Goal: Information Seeking & Learning: Learn about a topic

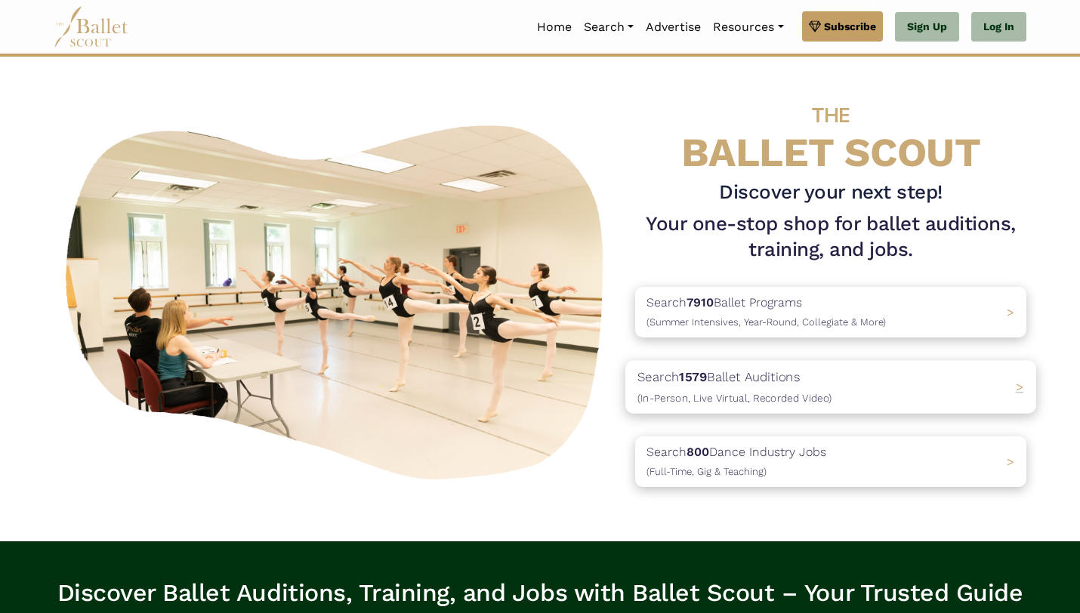
click at [737, 398] on span "(In-Person, Live Virtual, Recorded Video)" at bounding box center [735, 398] width 194 height 12
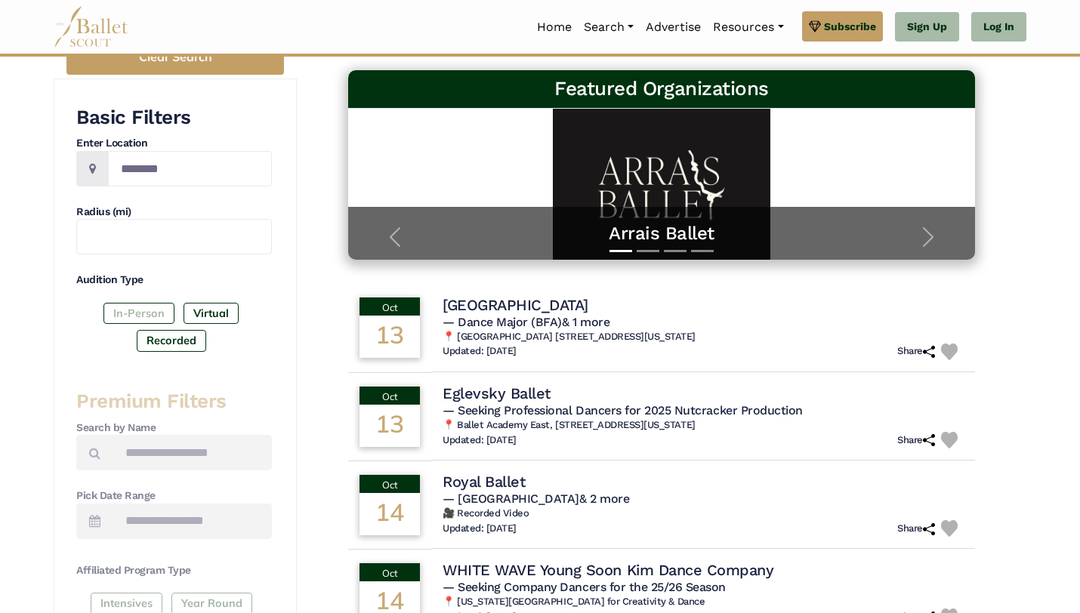
scroll to position [181, 0]
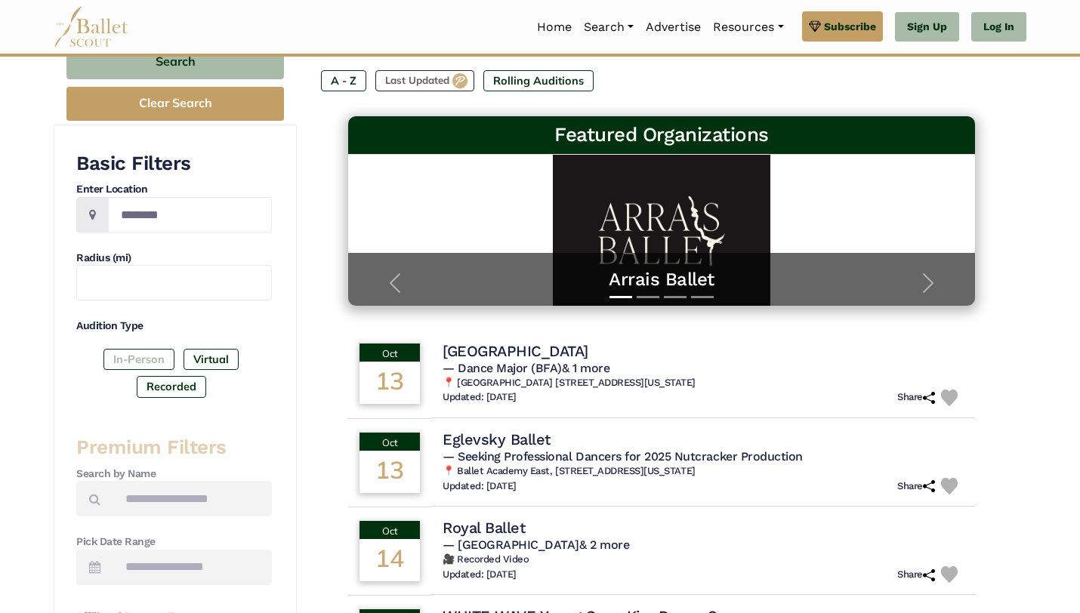
click at [140, 357] on label "In-Person" at bounding box center [138, 359] width 71 height 21
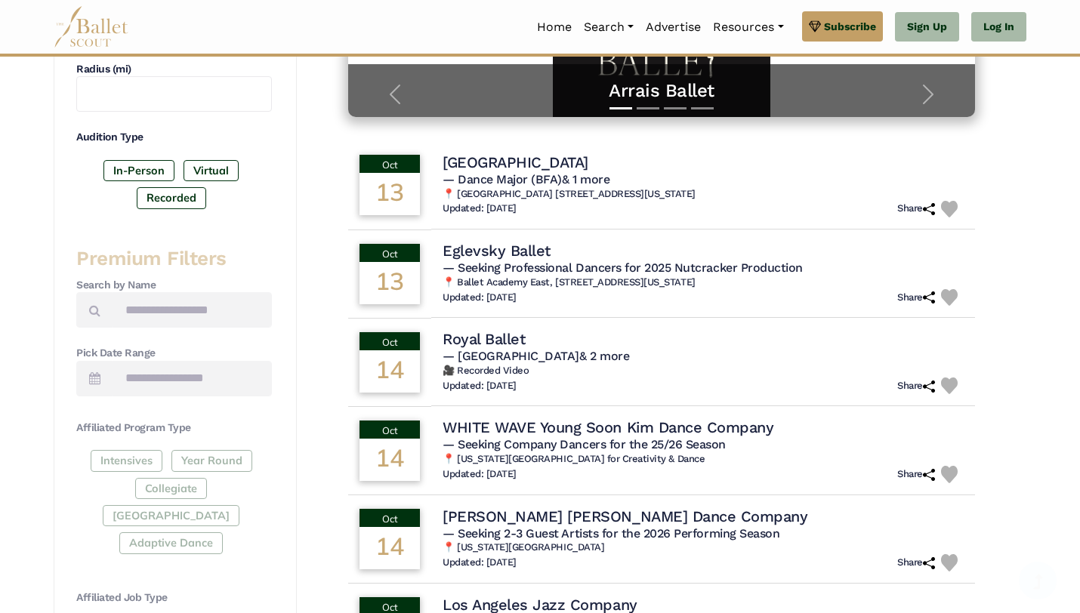
scroll to position [373, 0]
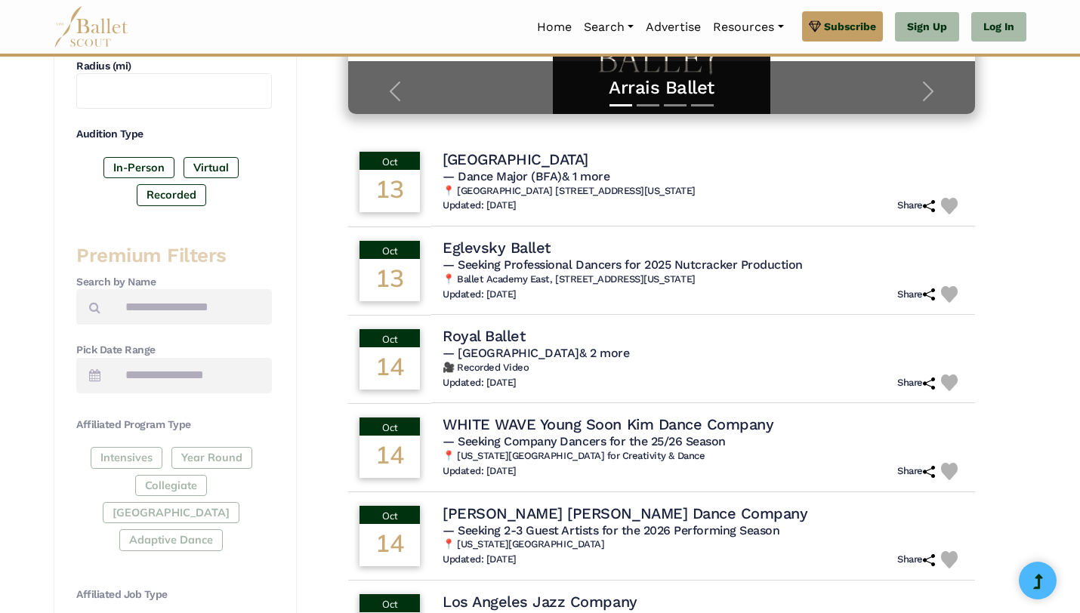
click at [144, 455] on div "Intensives Year Round Collegiate Post High School Adaptive Dance" at bounding box center [174, 502] width 196 height 110
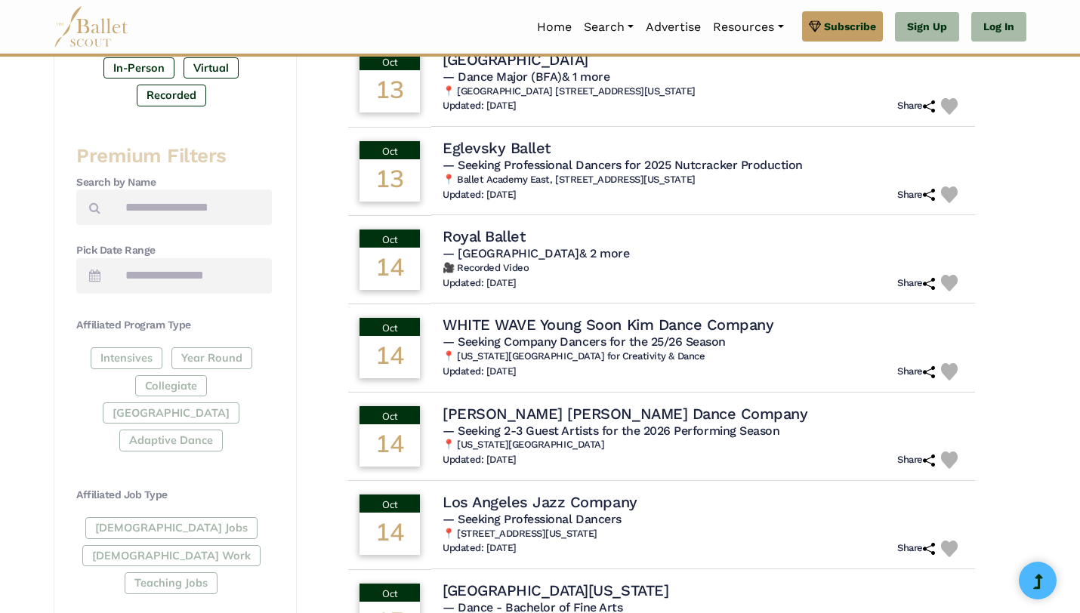
scroll to position [474, 0]
click at [125, 361] on div "Intensives Year Round Collegiate Post High School Adaptive Dance" at bounding box center [174, 402] width 196 height 110
click at [125, 360] on div "Intensives Year Round Collegiate Post High School Adaptive Dance" at bounding box center [174, 402] width 196 height 110
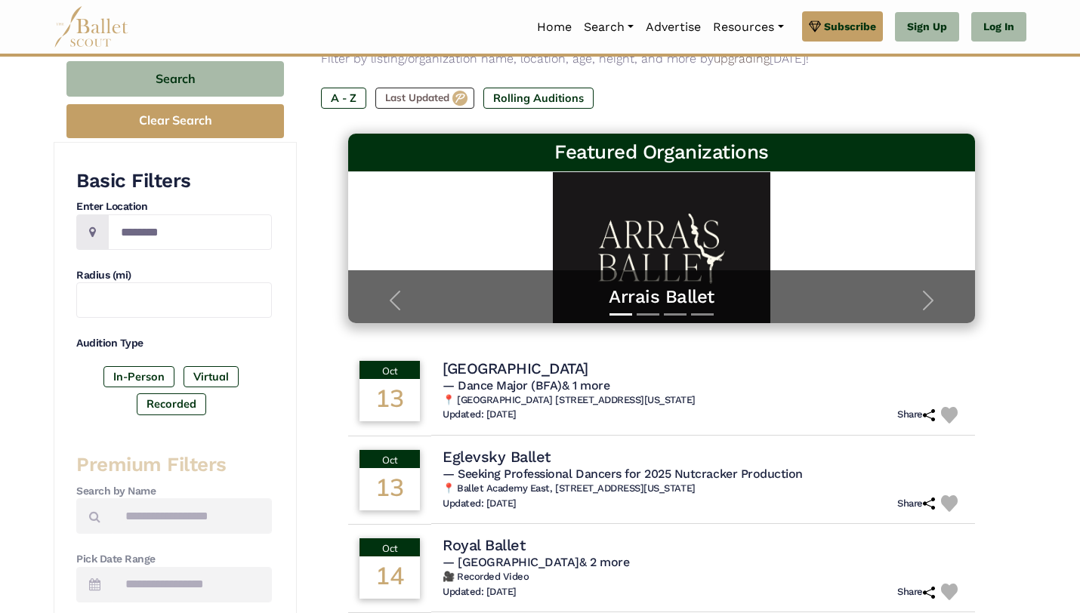
scroll to position [174, 0]
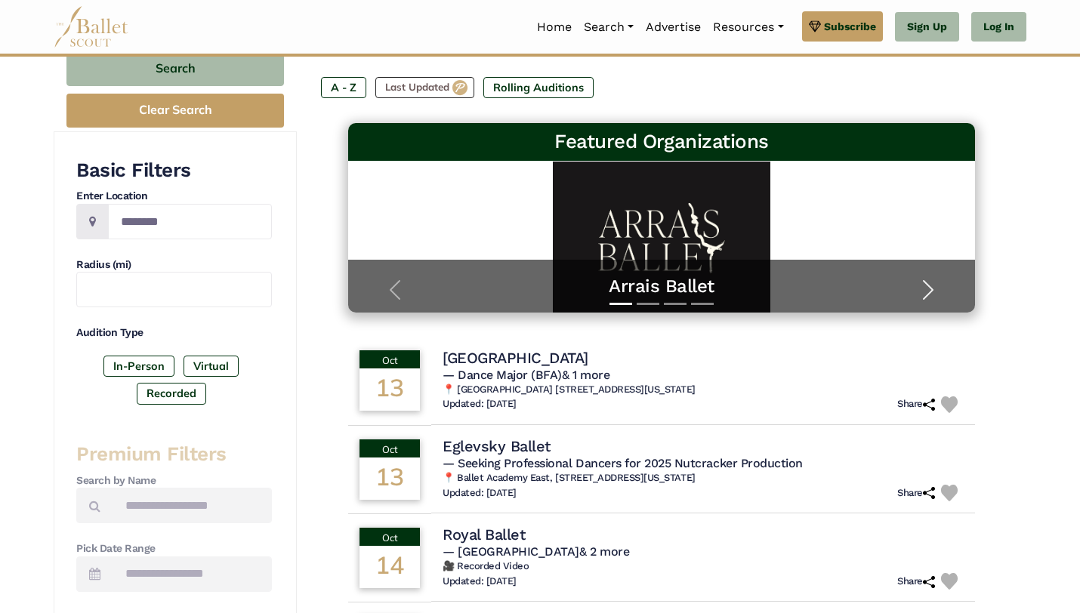
click at [931, 299] on span "button" at bounding box center [928, 290] width 24 height 24
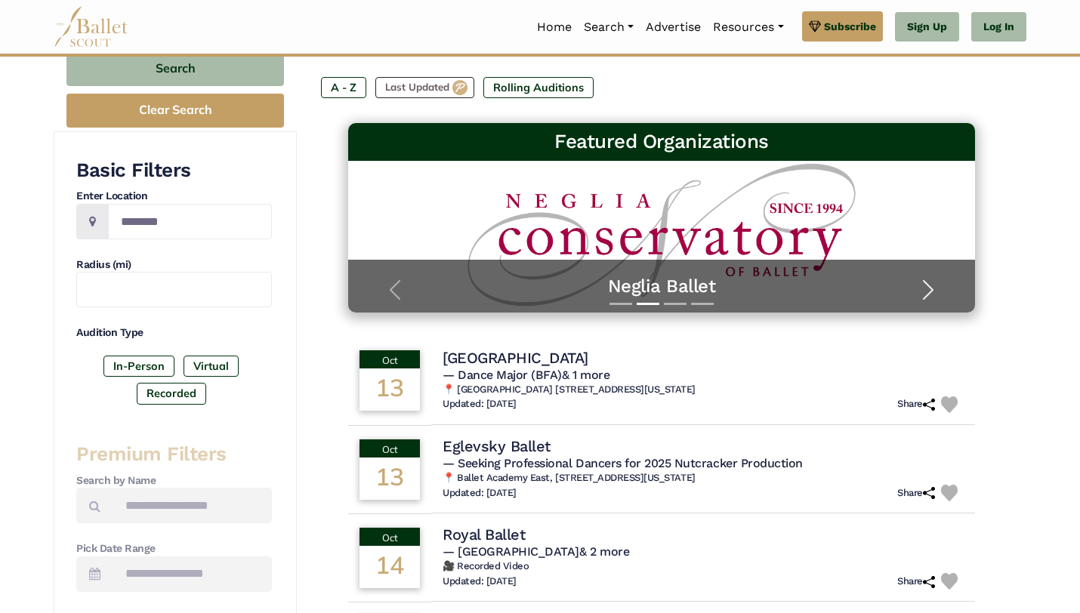
click at [918, 299] on span "button" at bounding box center [928, 290] width 24 height 24
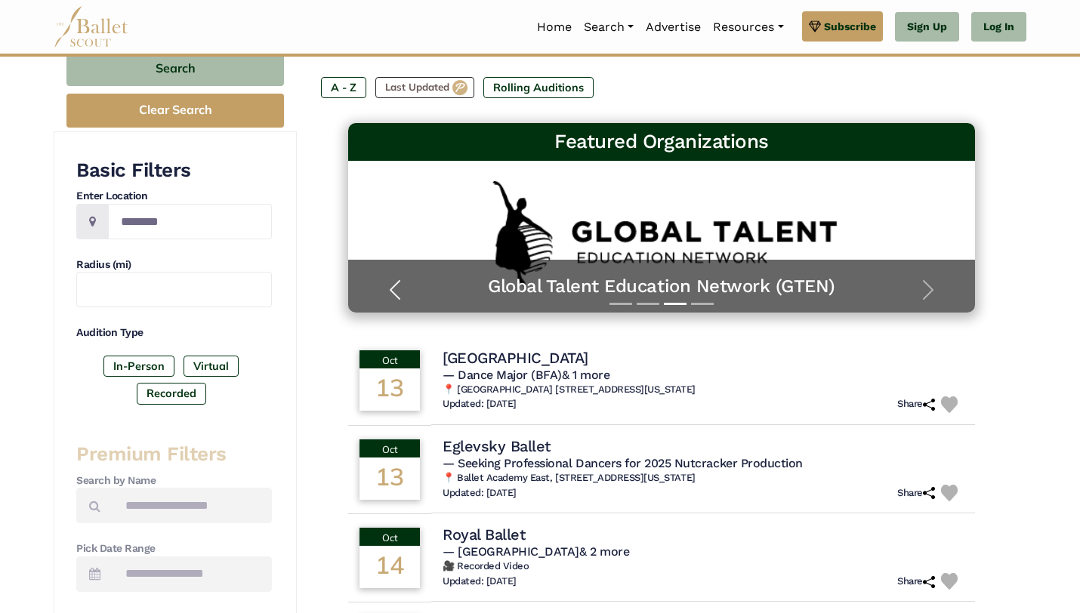
click at [389, 295] on span "button" at bounding box center [395, 290] width 24 height 24
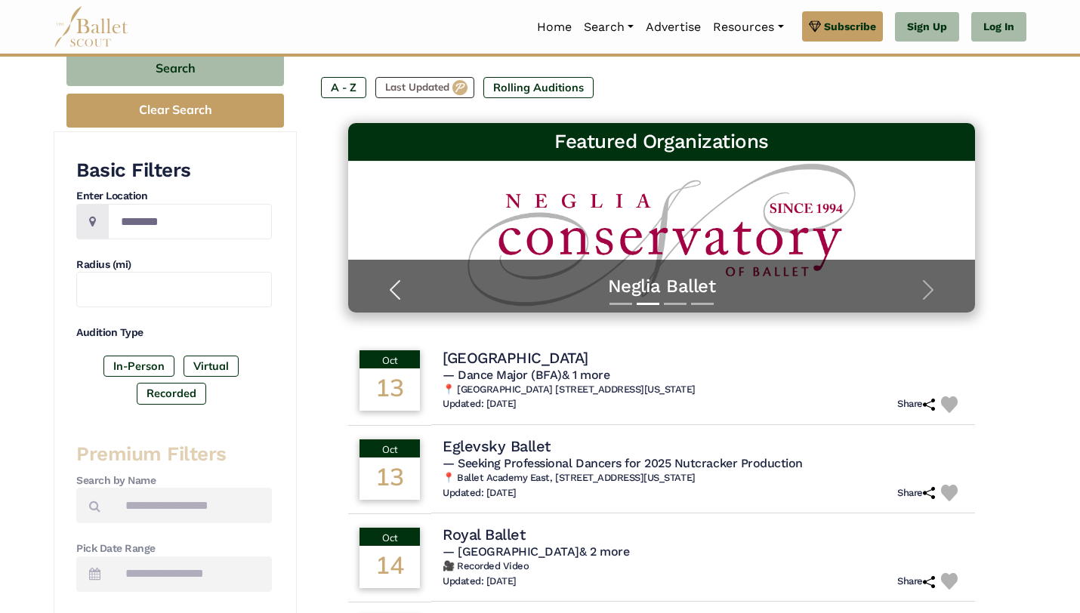
click at [390, 295] on span "button" at bounding box center [395, 290] width 24 height 24
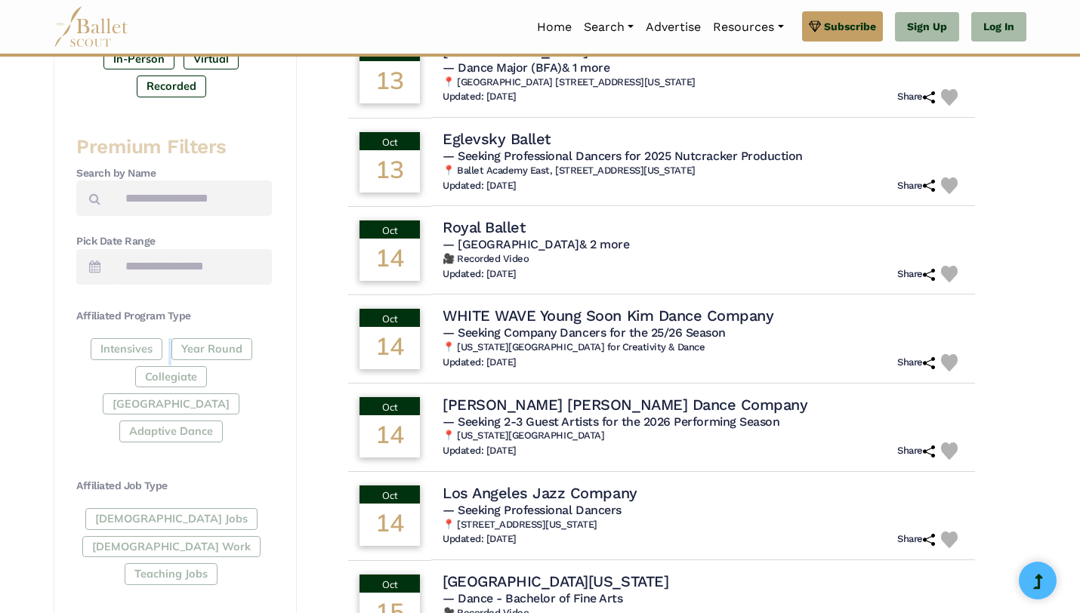
scroll to position [486, 0]
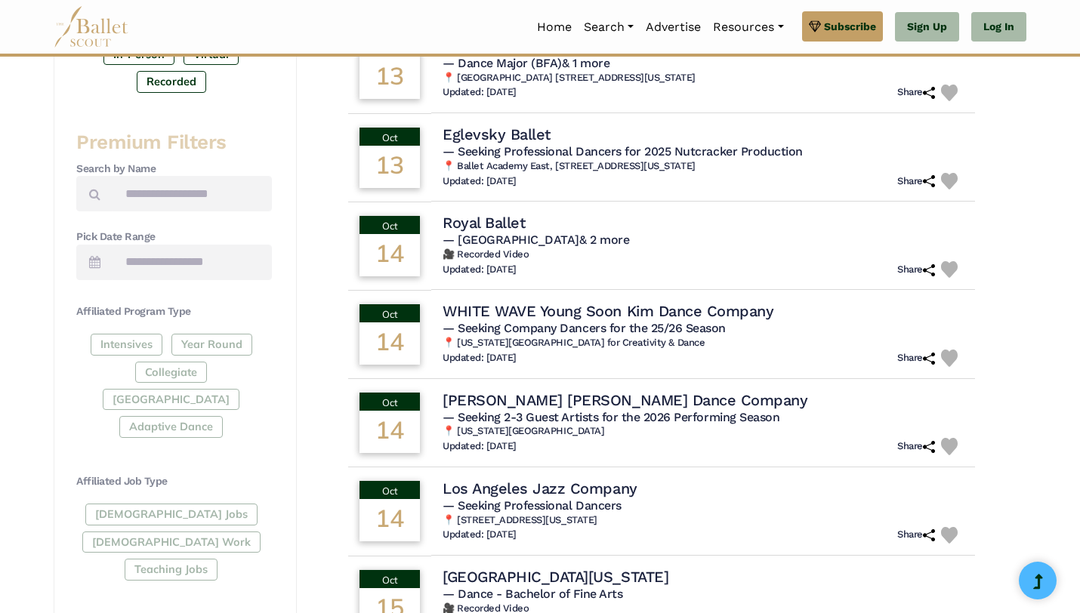
click at [179, 338] on div "Intensives Year Round Collegiate Post High School Adaptive Dance" at bounding box center [174, 389] width 196 height 110
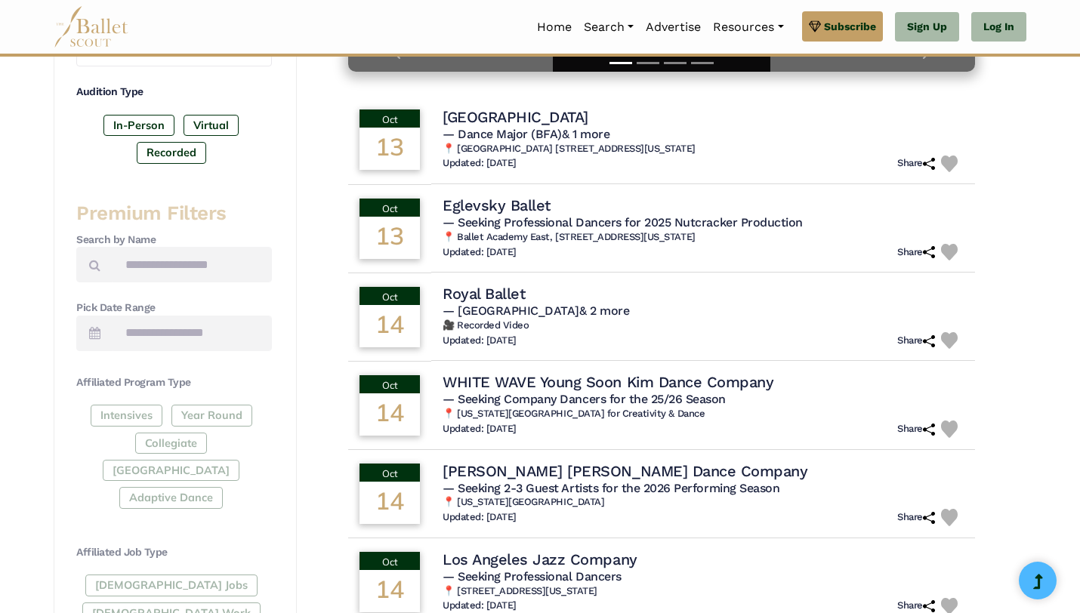
scroll to position [392, 0]
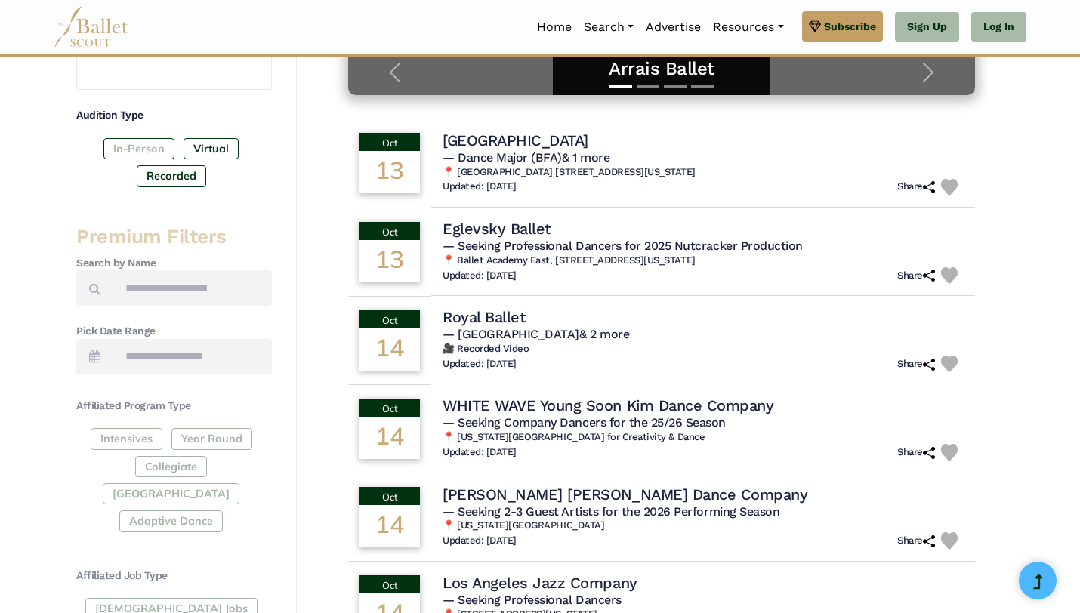
click at [137, 152] on label "In-Person" at bounding box center [138, 148] width 71 height 21
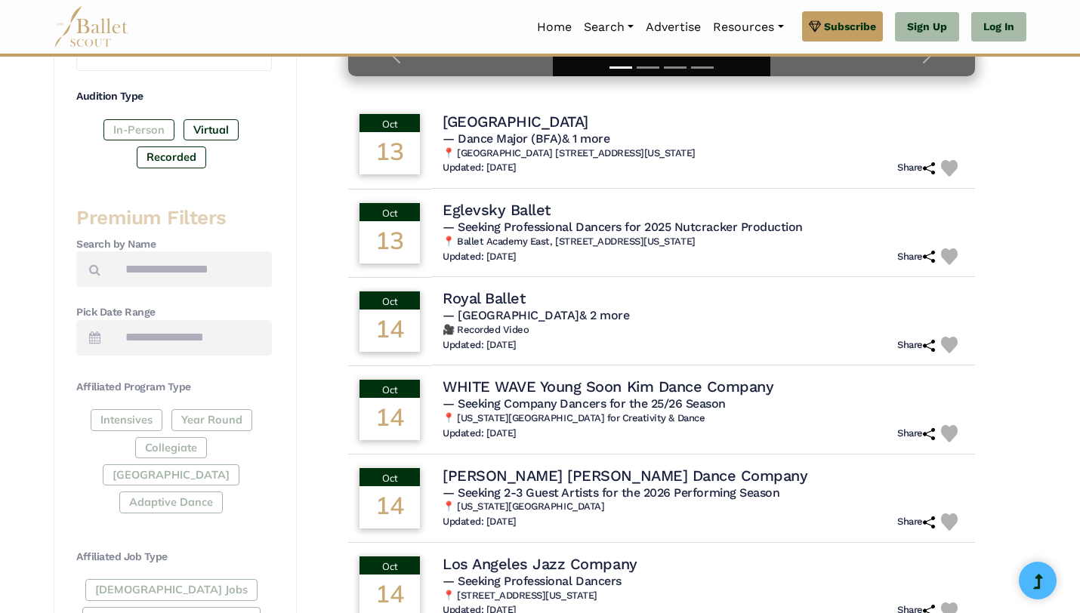
click at [128, 131] on label "In-Person" at bounding box center [138, 129] width 71 height 21
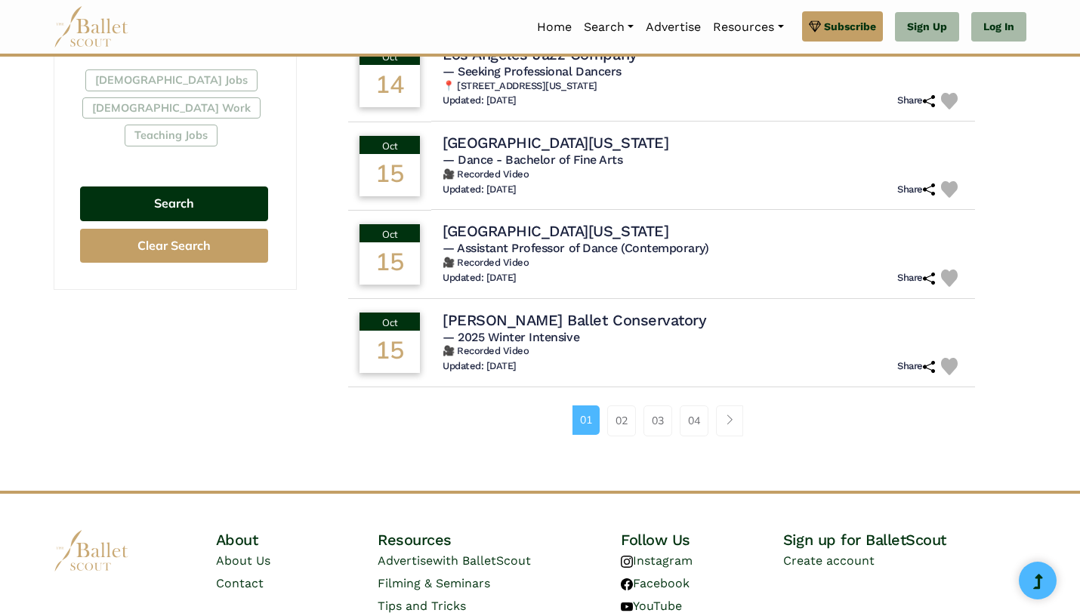
scroll to position [920, 0]
click at [178, 187] on button "Search" at bounding box center [174, 205] width 188 height 36
click at [217, 187] on button "Search" at bounding box center [174, 205] width 188 height 36
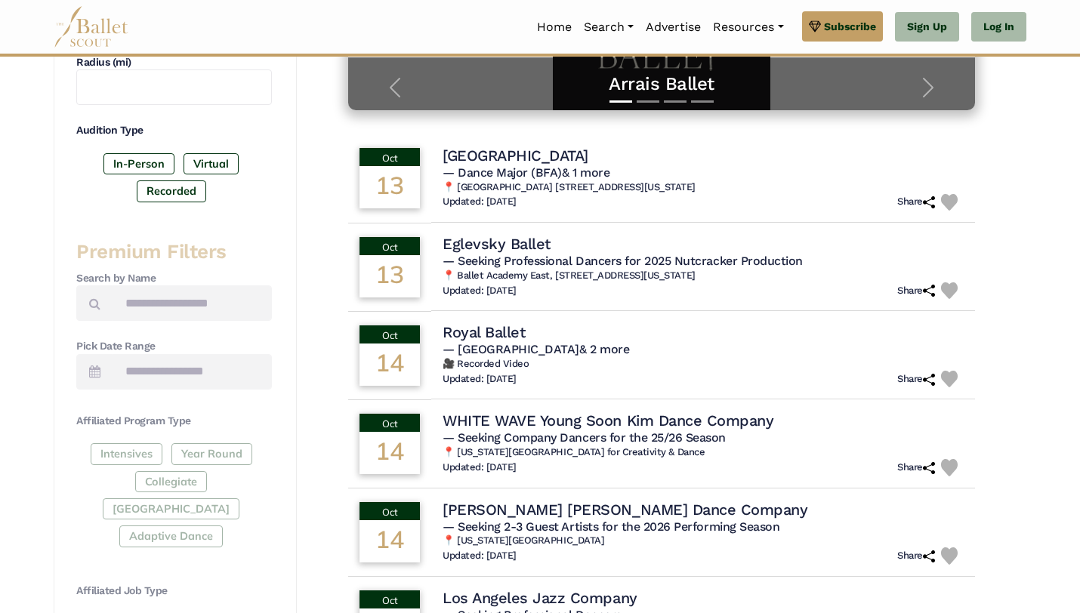
scroll to position [380, 0]
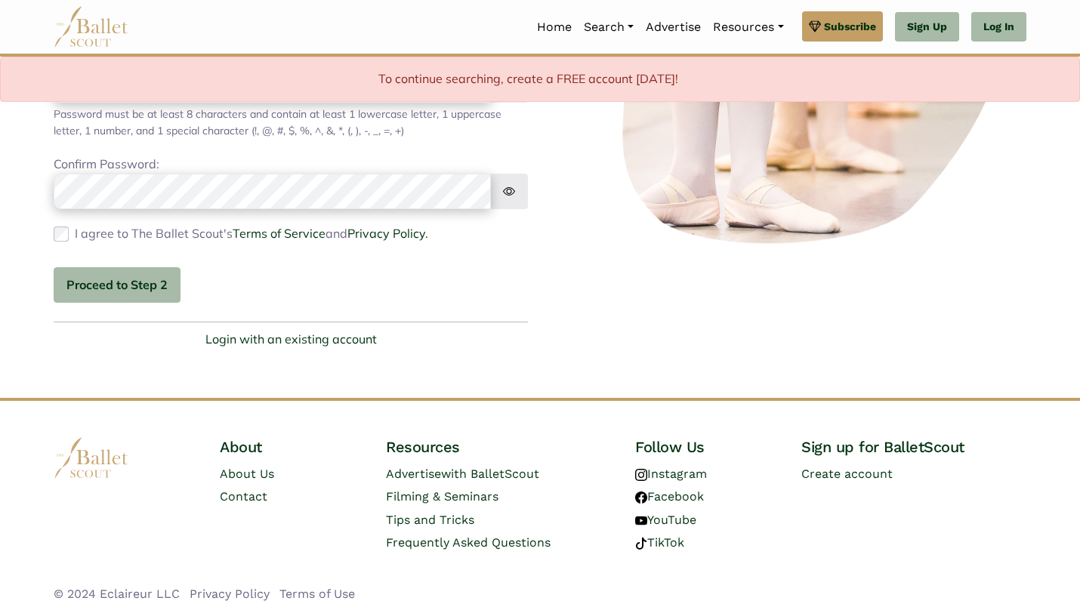
scroll to position [344, 0]
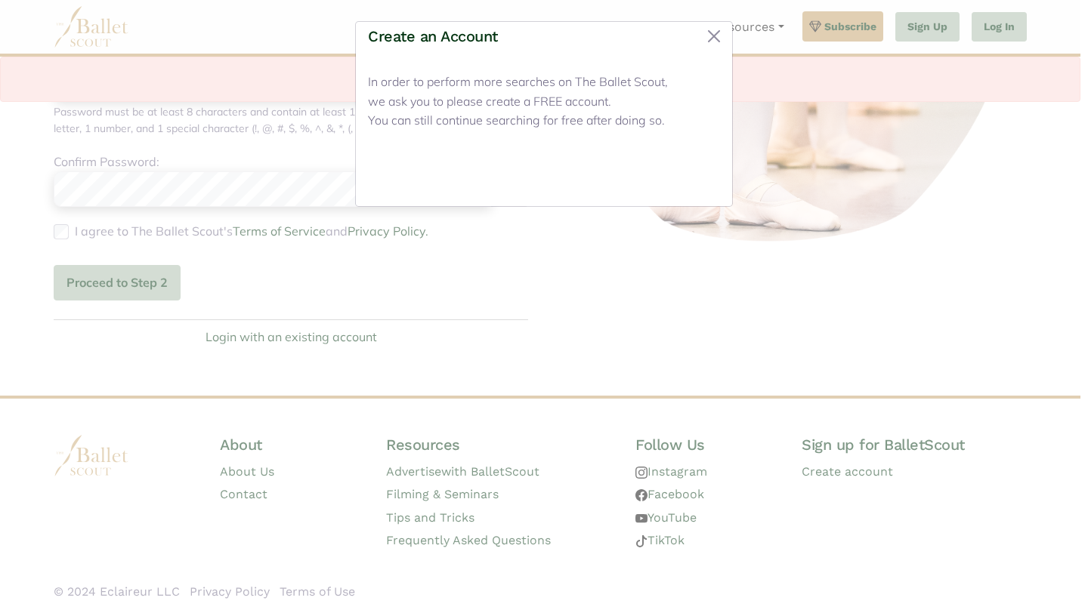
click at [689, 172] on button "Close" at bounding box center [691, 177] width 57 height 36
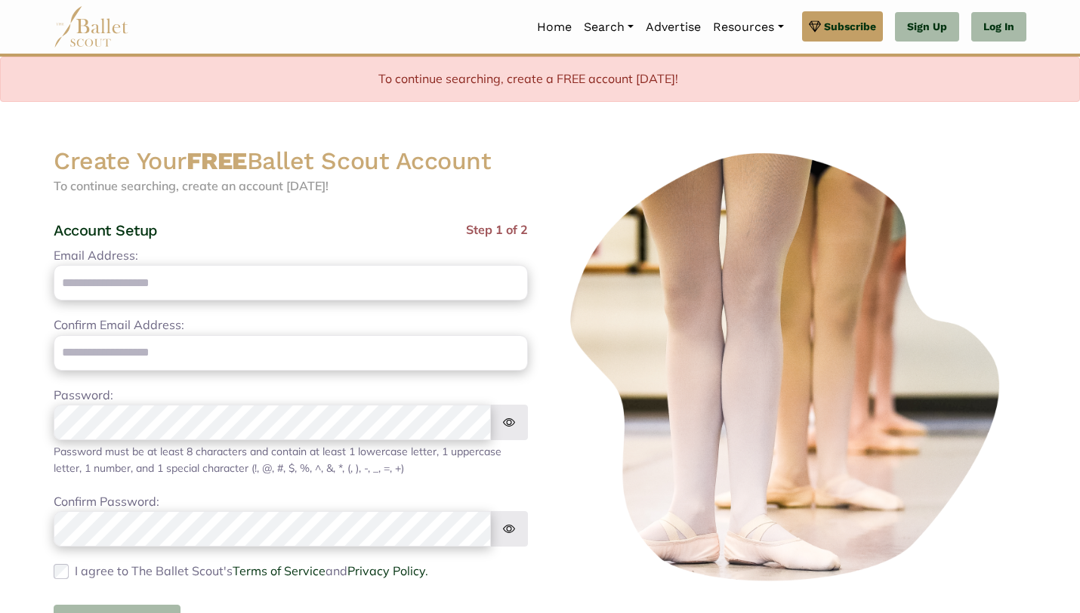
scroll to position [0, 0]
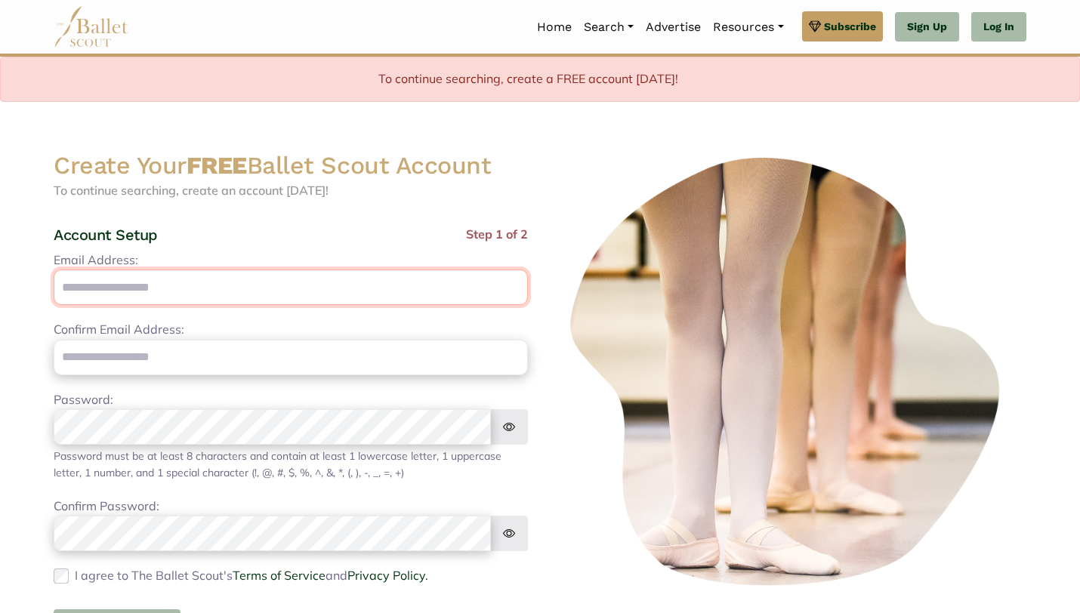
click at [165, 293] on input "Email Address:" at bounding box center [291, 288] width 474 height 36
type input "**********"
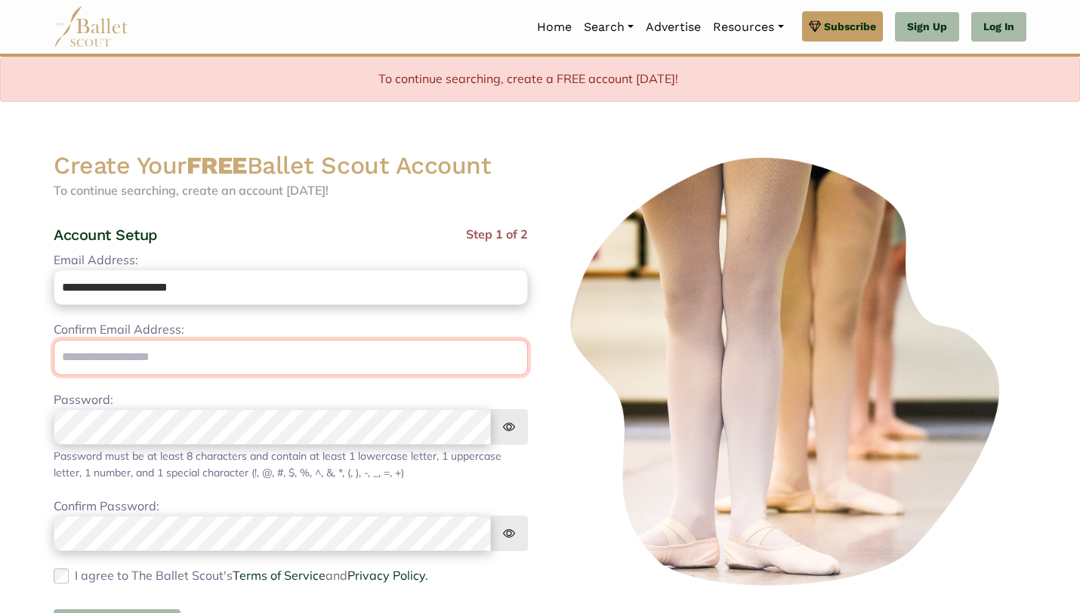
click at [165, 359] on input "email" at bounding box center [291, 358] width 474 height 36
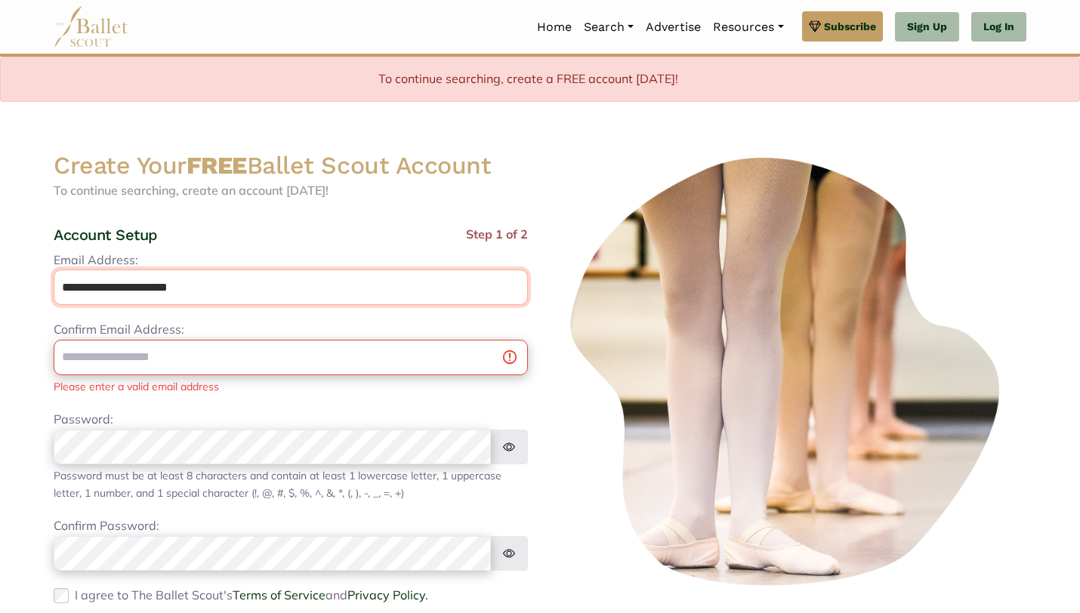
click at [147, 288] on input "**********" at bounding box center [291, 288] width 474 height 36
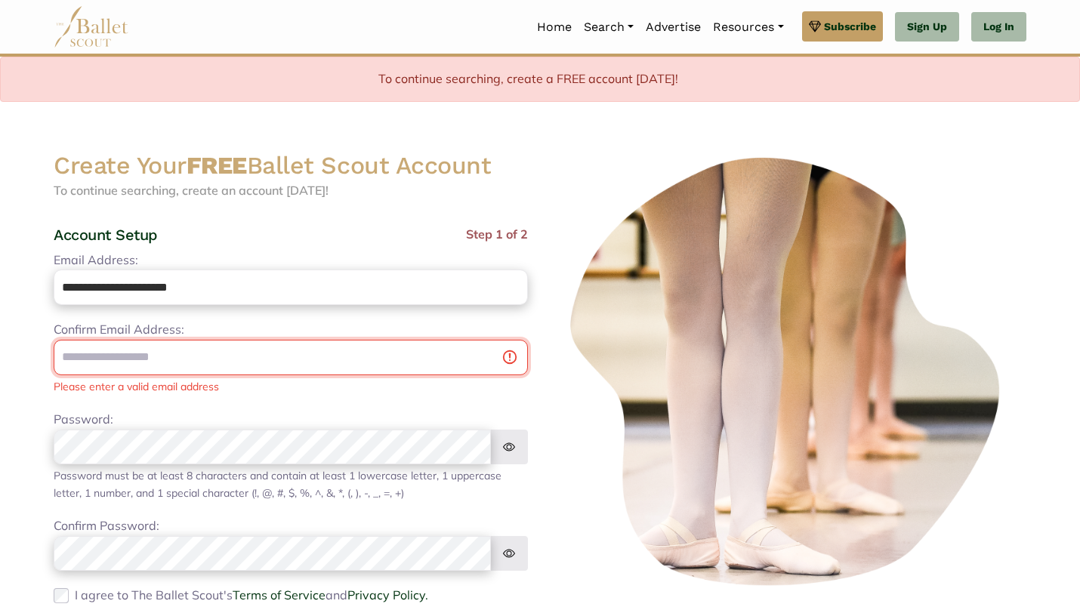
click at [162, 363] on input "email" at bounding box center [291, 358] width 474 height 36
paste input "**********"
type input "**********"
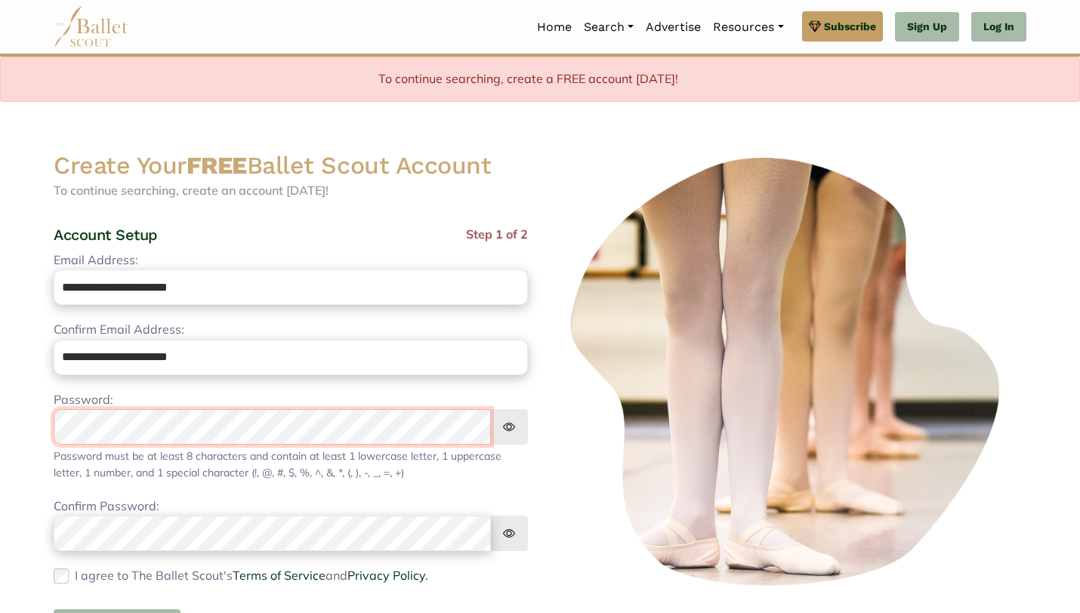
click at [165, 463] on div "Password: Password must be at least 8 characters and contain at least: 1 lowerc…" at bounding box center [291, 436] width 474 height 91
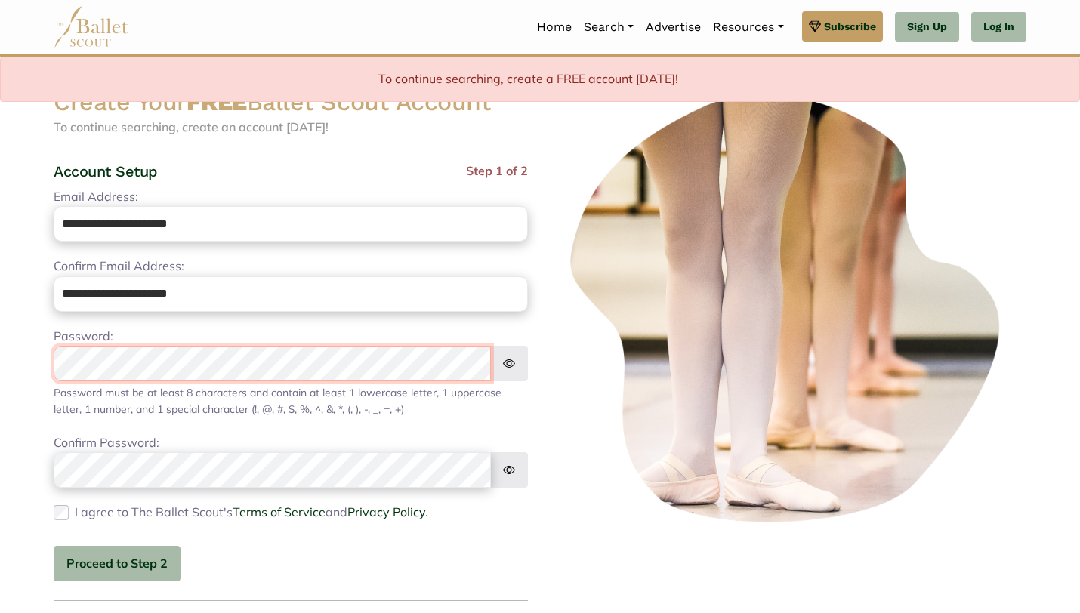
scroll to position [79, 0]
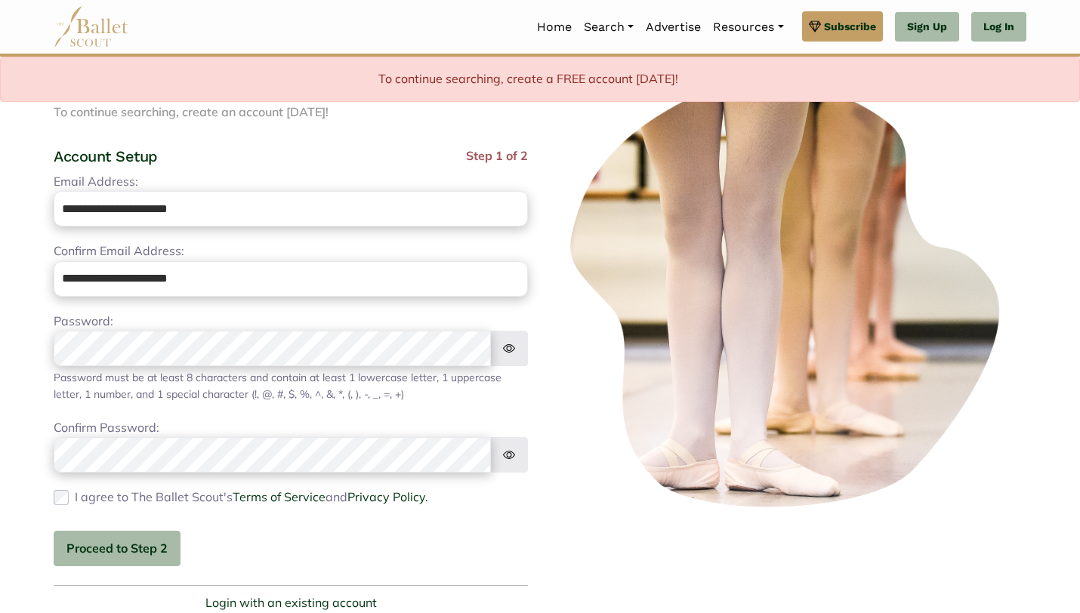
click at [68, 502] on div "I agree to The Ballet Scout's Terms of Service and Privacy Policy. Please agree…" at bounding box center [291, 498] width 474 height 20
click at [107, 541] on button "Proceed to Step 2" at bounding box center [117, 549] width 127 height 36
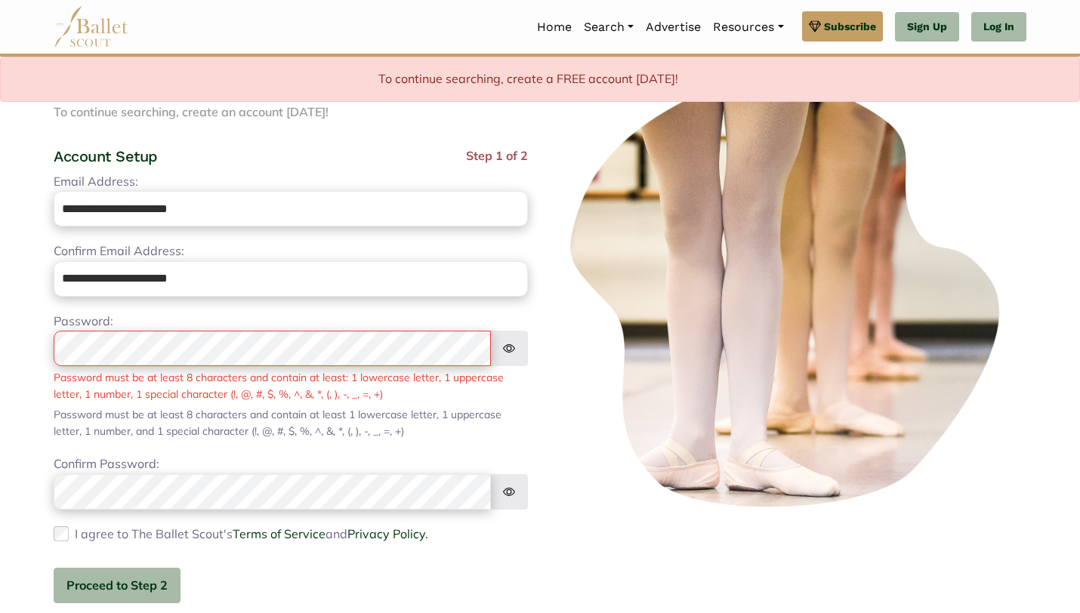
click at [505, 349] on img at bounding box center [509, 349] width 38 height 36
click at [522, 496] on img at bounding box center [509, 492] width 38 height 36
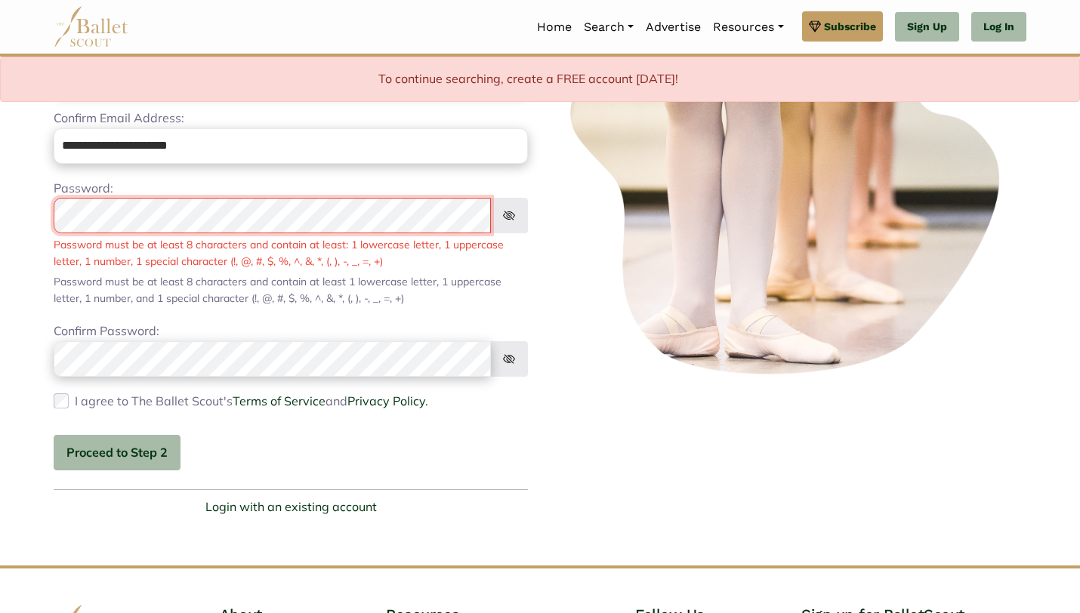
scroll to position [251, 0]
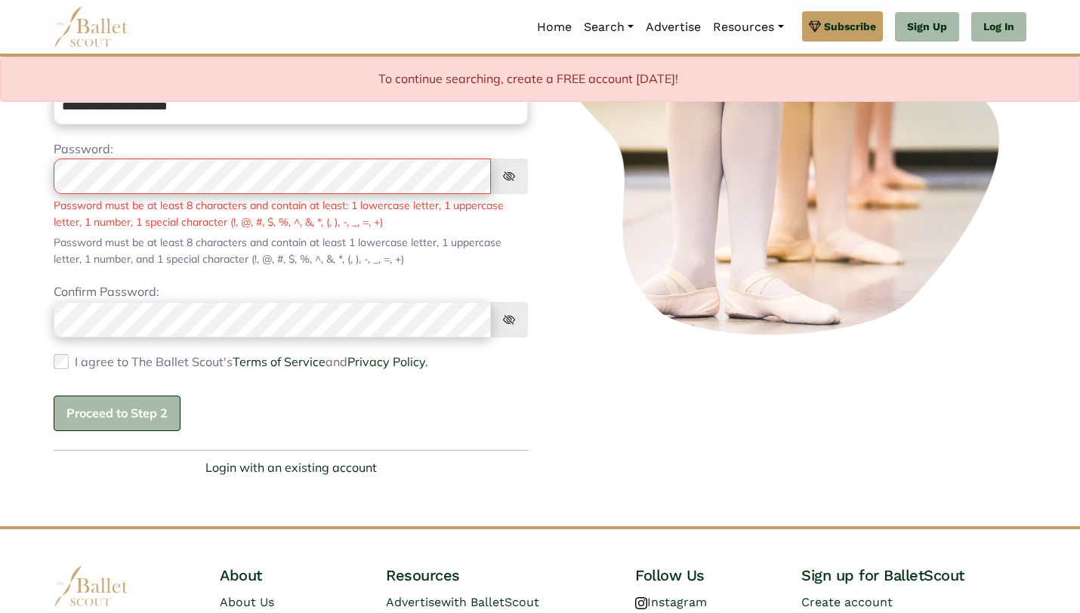
click at [154, 409] on button "Proceed to Step 2" at bounding box center [117, 414] width 127 height 36
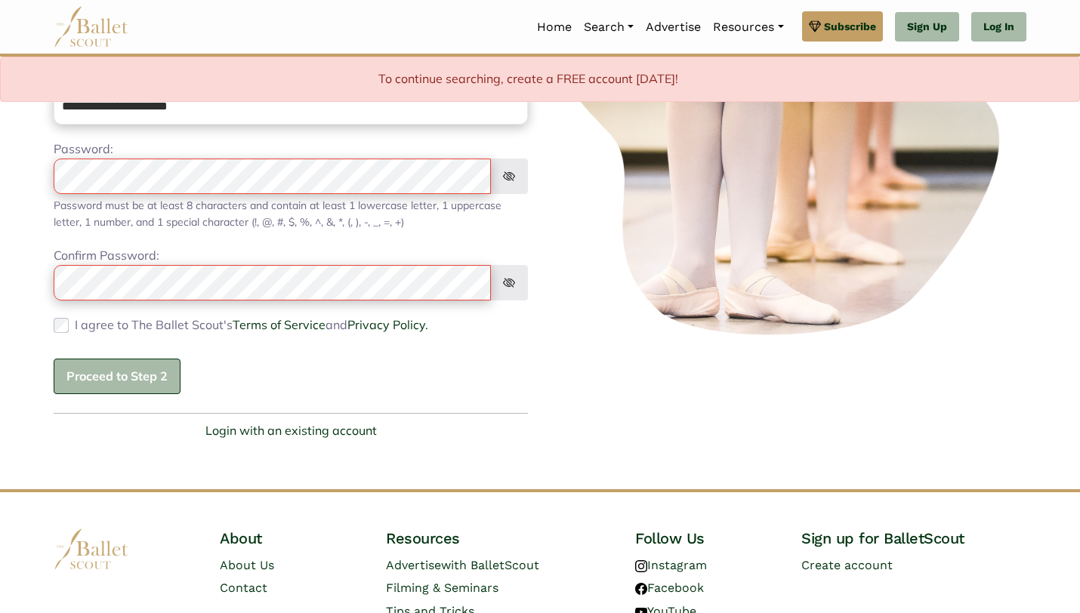
click at [147, 389] on button "Proceed to Step 2" at bounding box center [117, 377] width 127 height 36
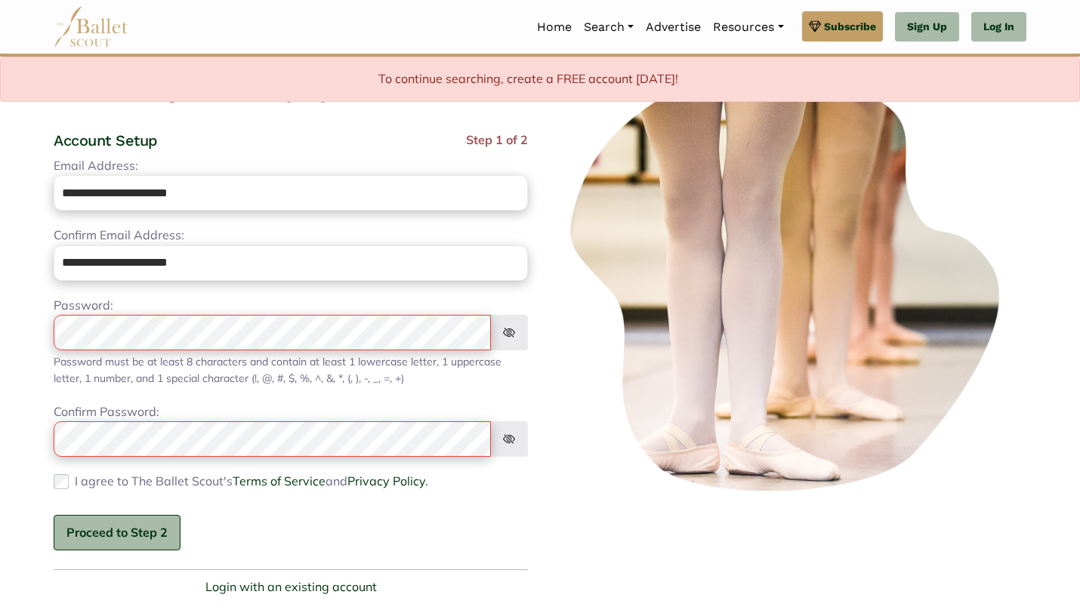
scroll to position [94, 0]
click at [53, 332] on div "Create Your FREE Ballet Scout Account To continue searching, create an account …" at bounding box center [291, 328] width 499 height 542
click at [584, 79] on div "To continue searching, create a FREE account today!" at bounding box center [540, 79] width 1080 height 45
click at [940, 29] on link "Sign Up" at bounding box center [927, 27] width 64 height 30
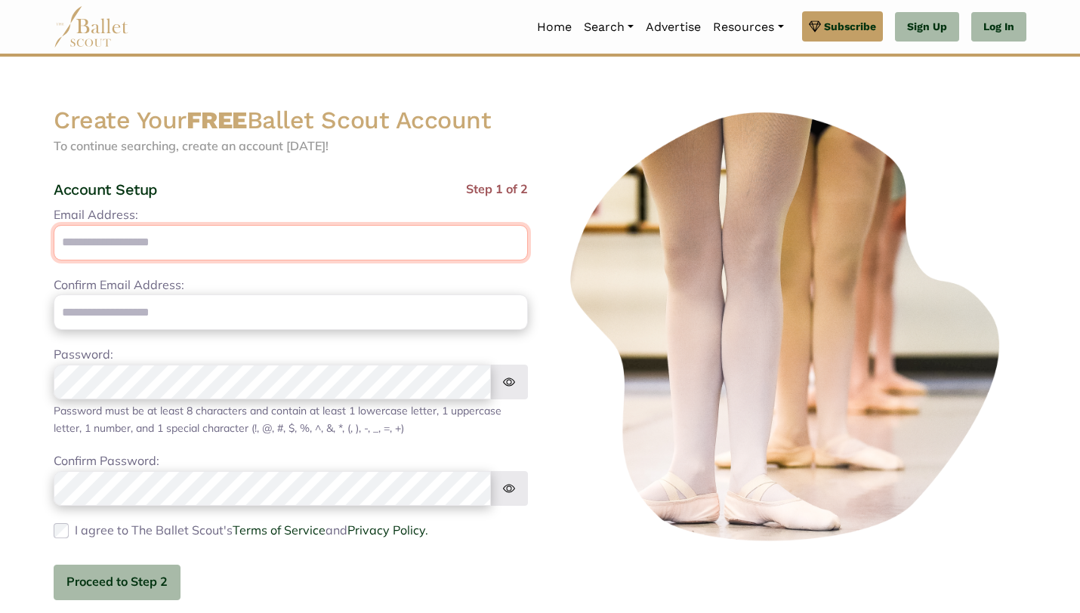
click at [156, 249] on input "Email Address:" at bounding box center [291, 243] width 474 height 36
type input "**********"
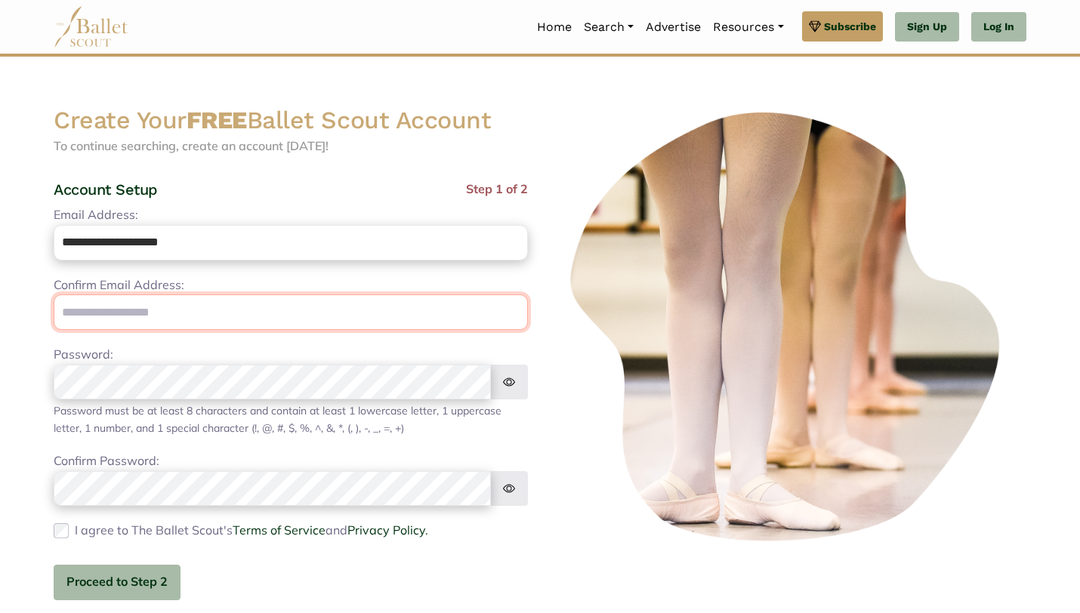
click at [150, 322] on input "email" at bounding box center [291, 313] width 474 height 36
type input "**********"
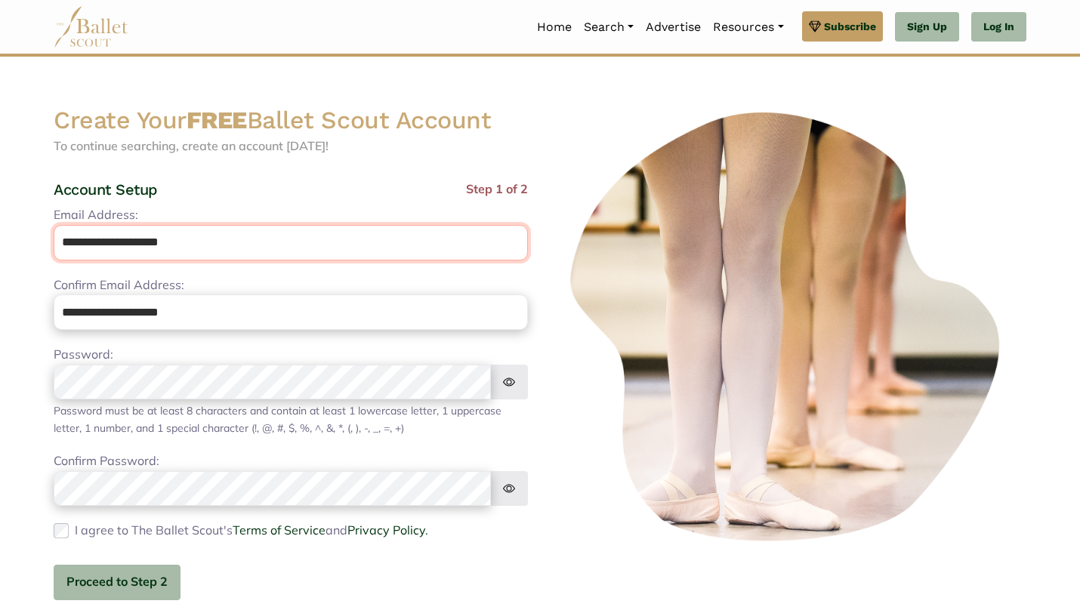
click at [165, 235] on input "**********" at bounding box center [291, 243] width 474 height 36
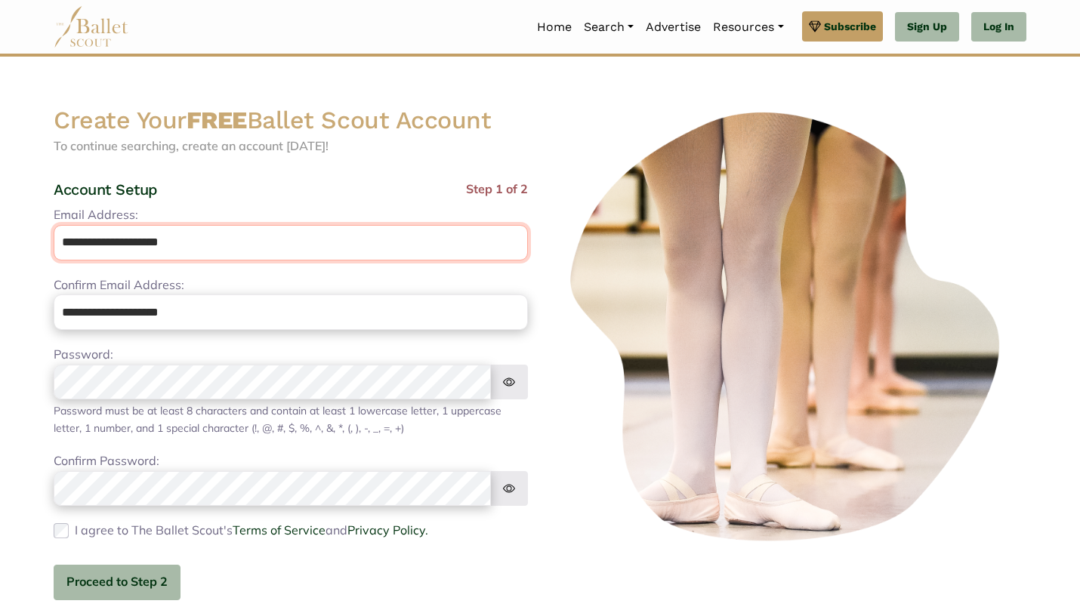
click at [165, 235] on input "**********" at bounding box center [291, 243] width 474 height 36
click at [116, 237] on input "**********" at bounding box center [291, 243] width 474 height 36
type input "**********"
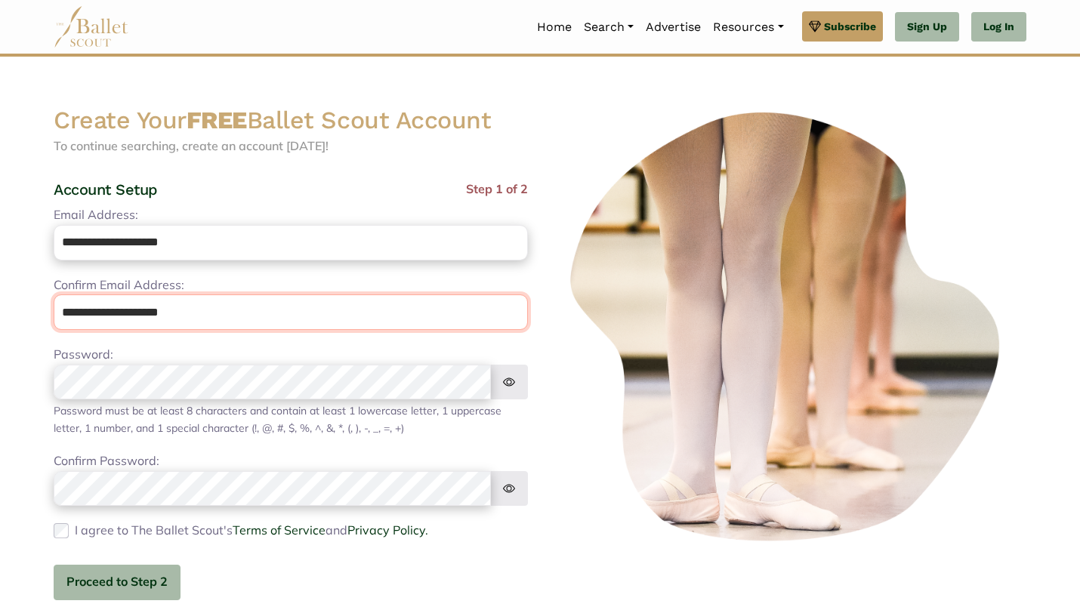
click at [147, 307] on input "**********" at bounding box center [291, 313] width 474 height 36
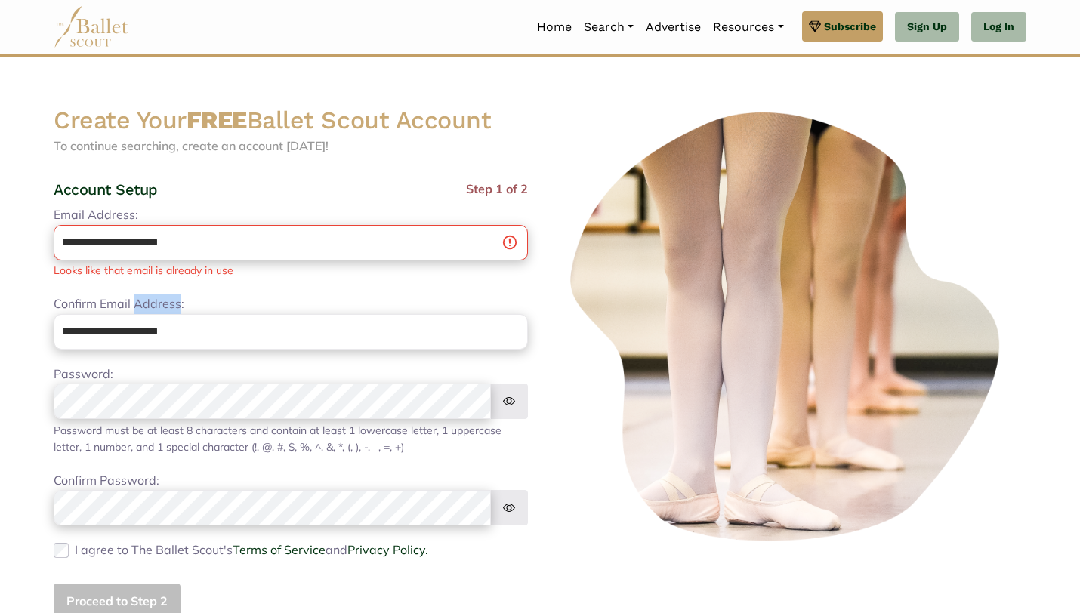
click at [147, 307] on label "Confirm Email Address:" at bounding box center [119, 305] width 131 height 20
click at [147, 261] on input "**********" at bounding box center [291, 243] width 474 height 36
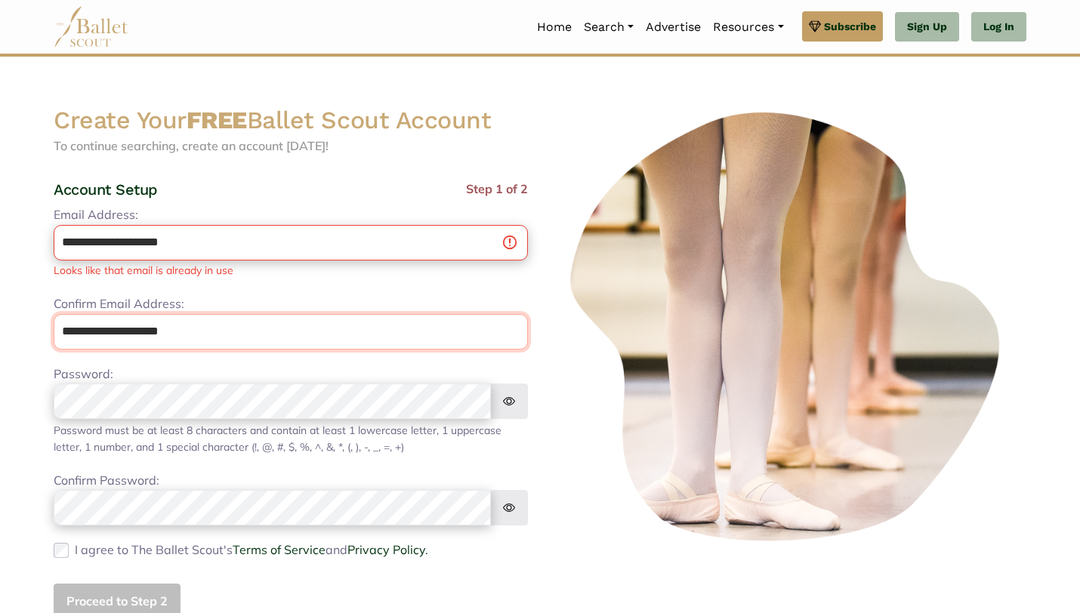
click at [149, 328] on input "**********" at bounding box center [291, 332] width 474 height 36
paste input "email"
type input "**********"
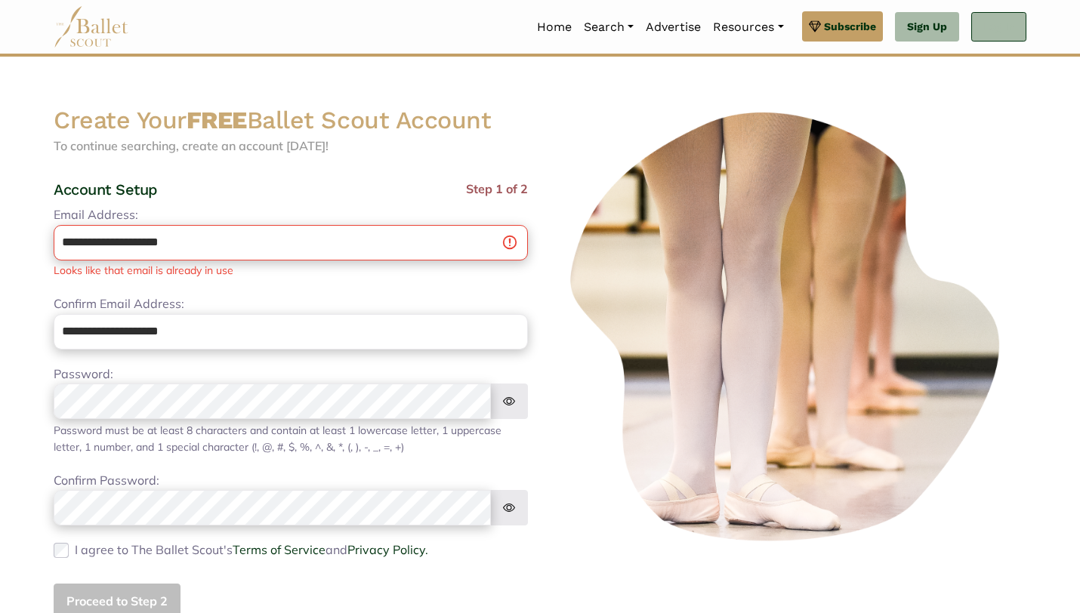
click at [984, 26] on link "Log In" at bounding box center [998, 27] width 55 height 30
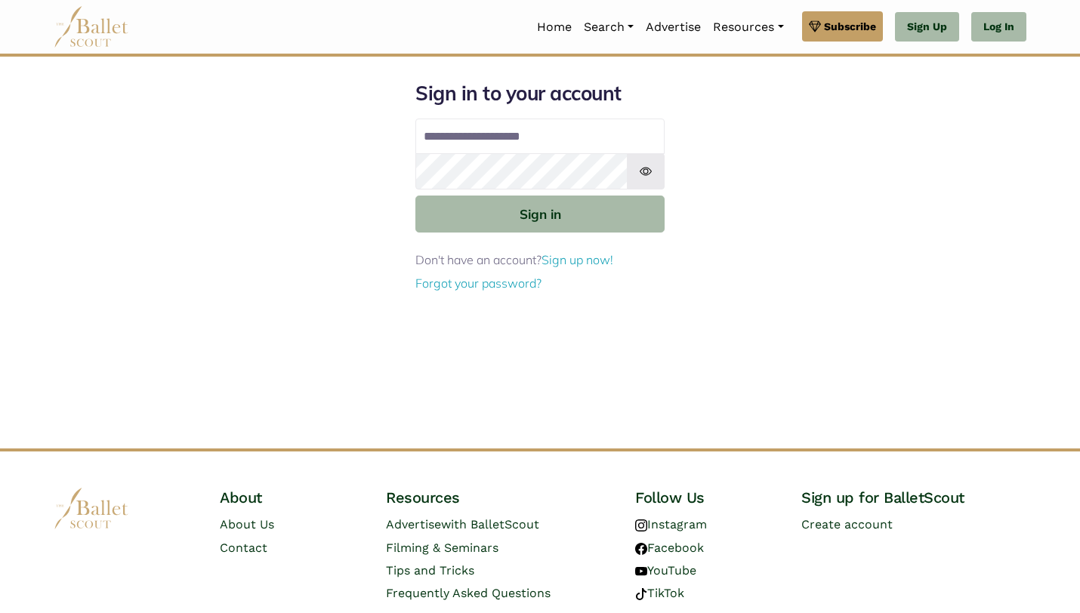
type input "**********"
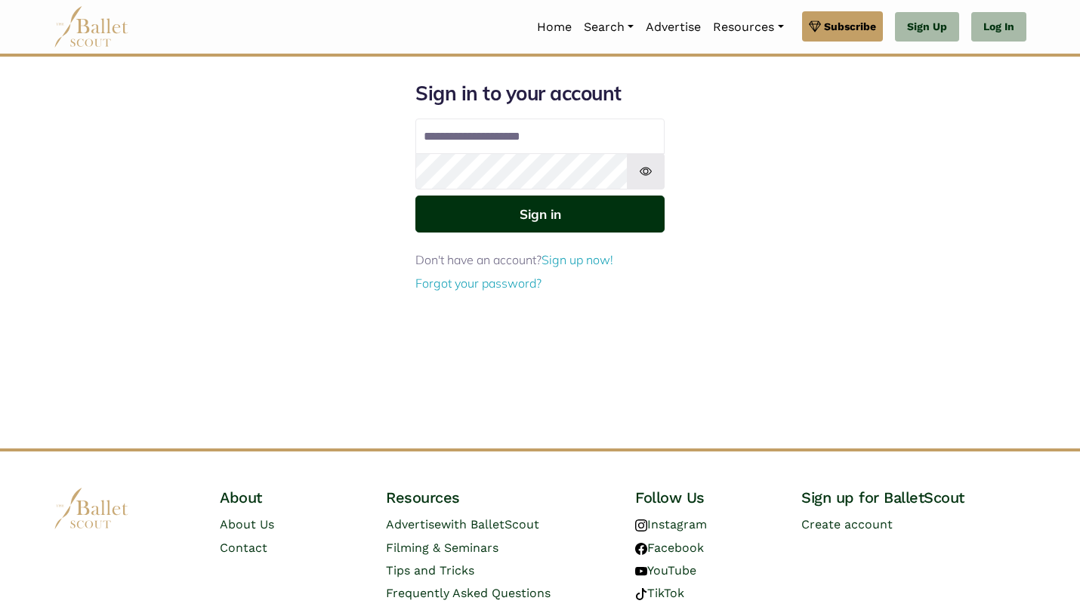
click at [576, 208] on button "Sign in" at bounding box center [539, 214] width 249 height 37
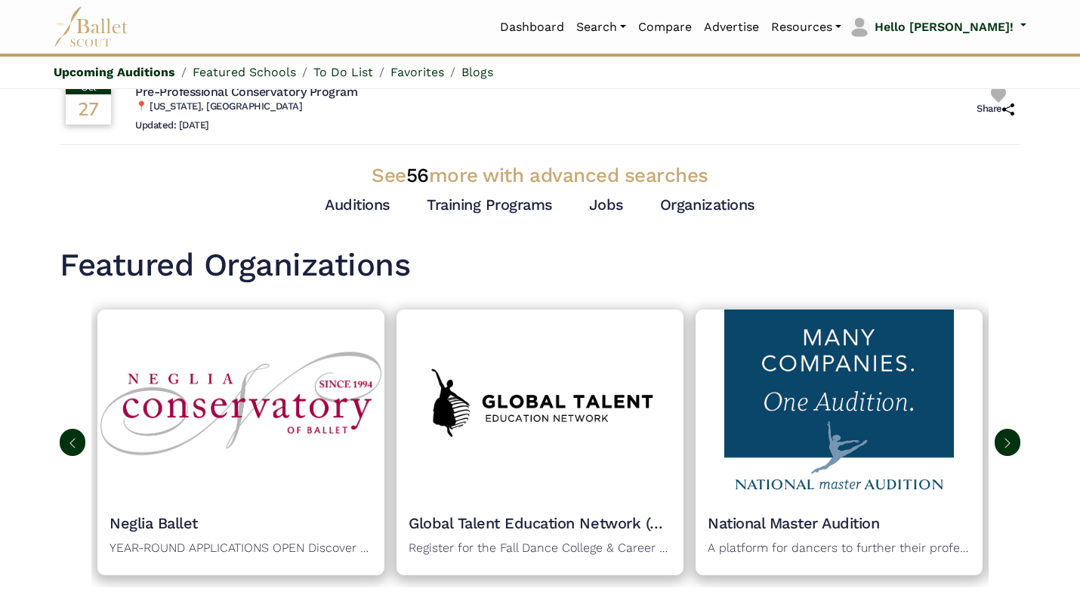
scroll to position [516, 0]
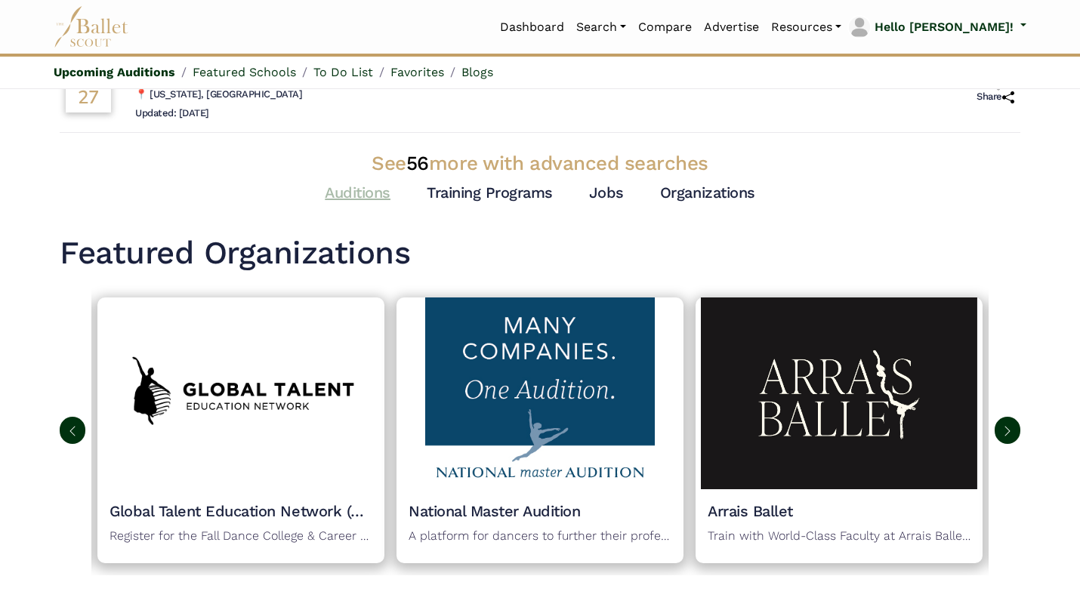
click at [372, 193] on link "Auditions" at bounding box center [358, 193] width 66 height 18
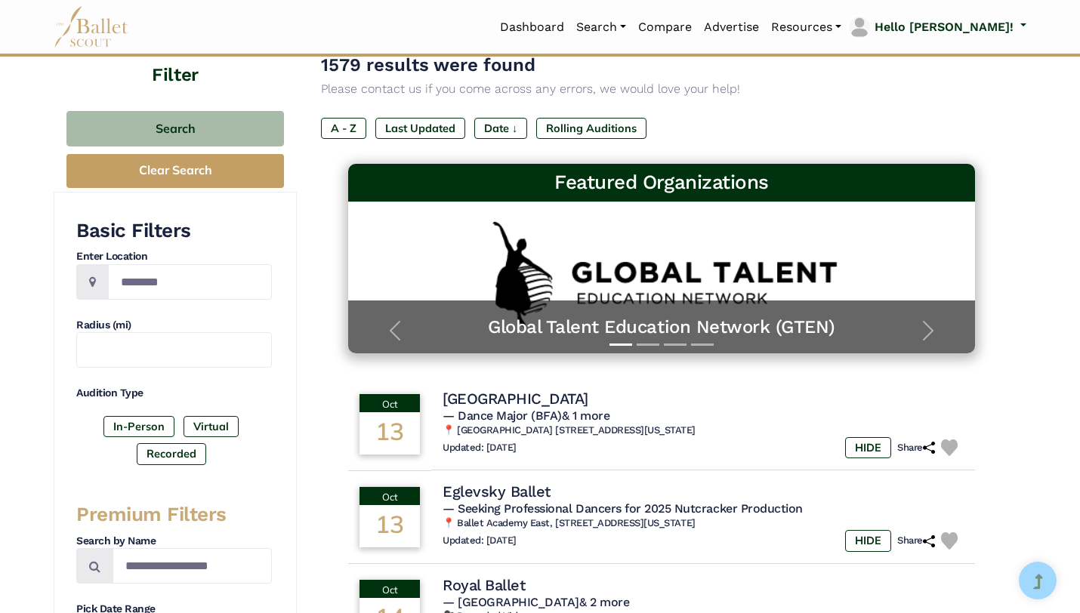
scroll to position [117, 0]
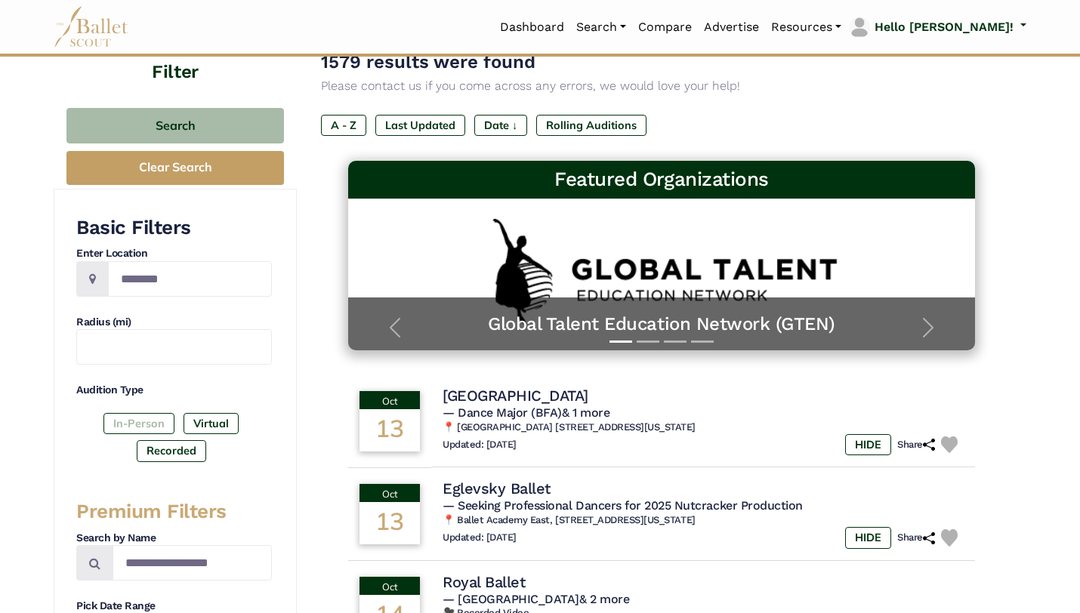
click at [134, 418] on label "In-Person" at bounding box center [138, 423] width 71 height 21
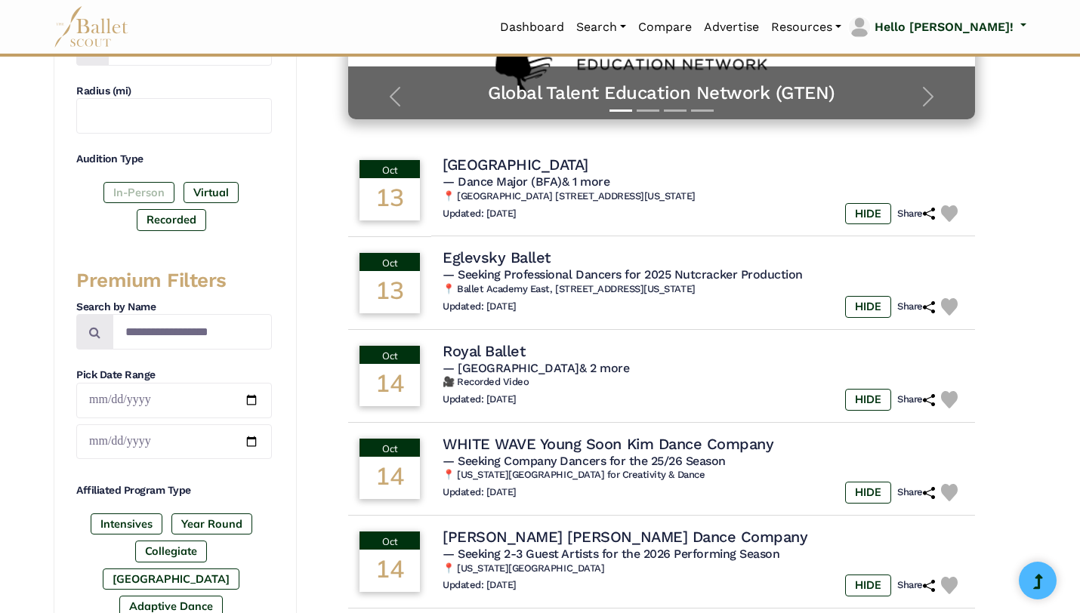
scroll to position [465, 0]
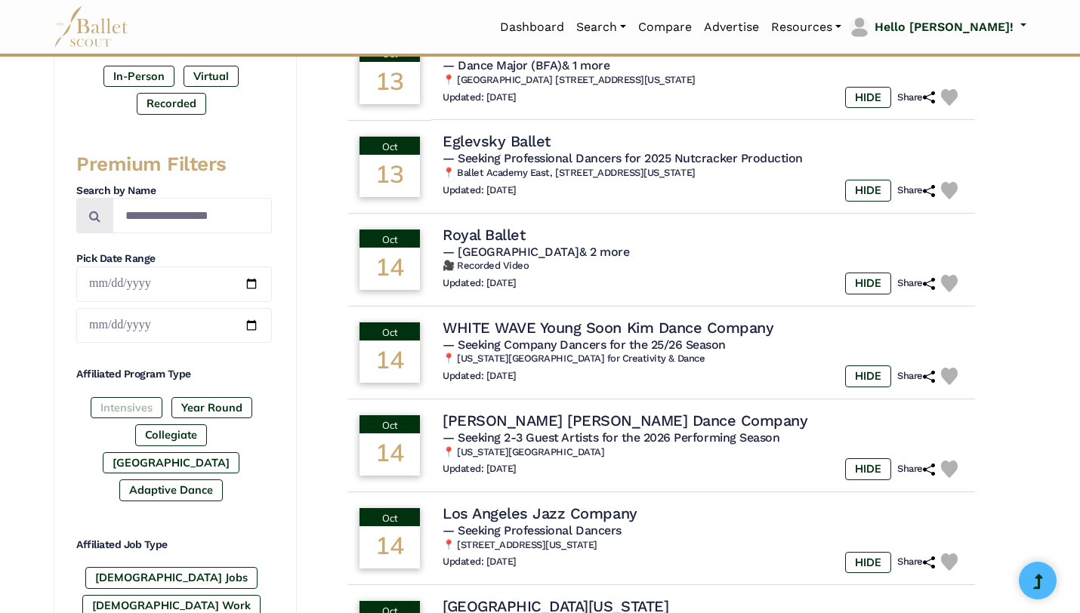
click at [141, 406] on label "Intensives" at bounding box center [127, 407] width 72 height 21
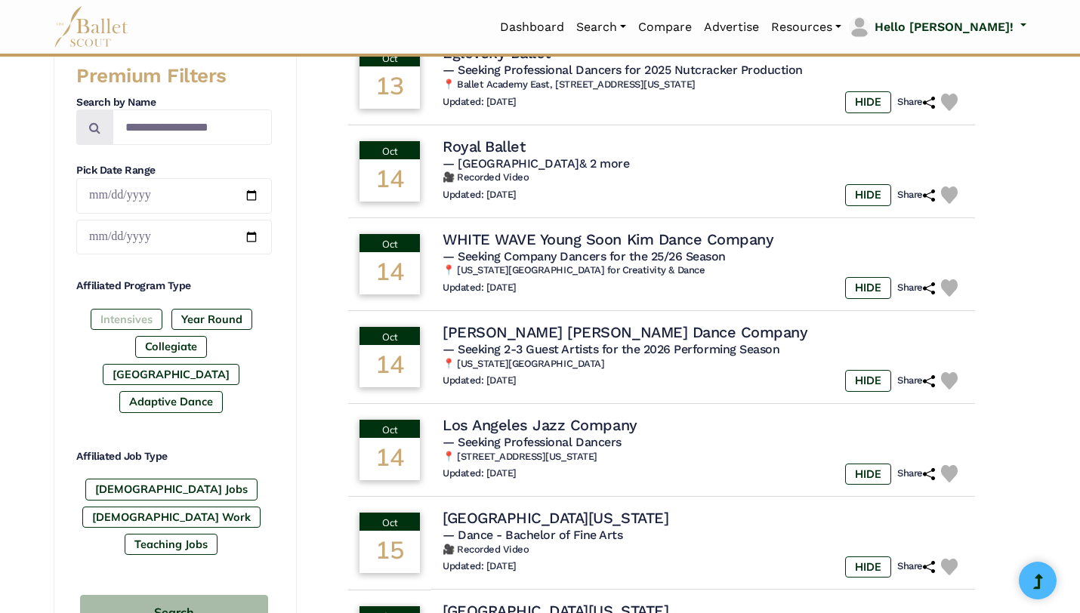
scroll to position [563, 0]
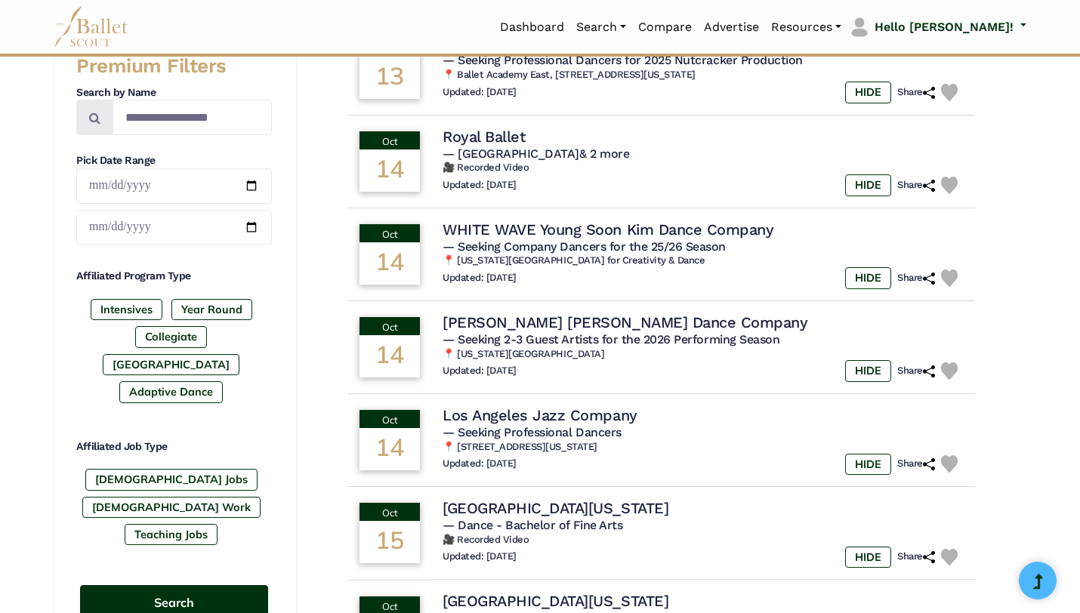
click at [193, 585] on button "Search" at bounding box center [174, 603] width 188 height 36
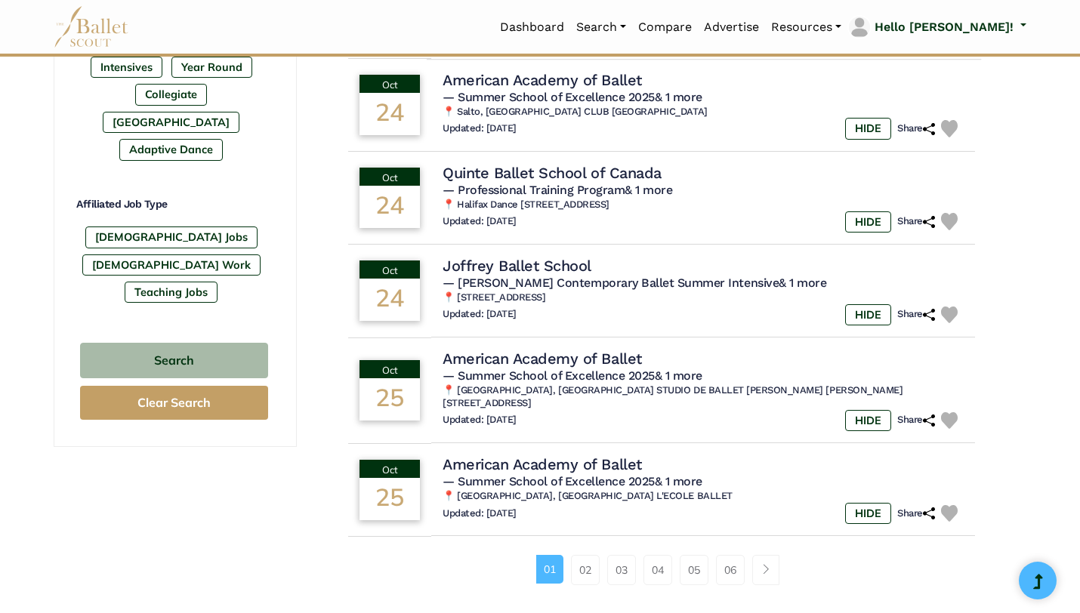
scroll to position [815, 0]
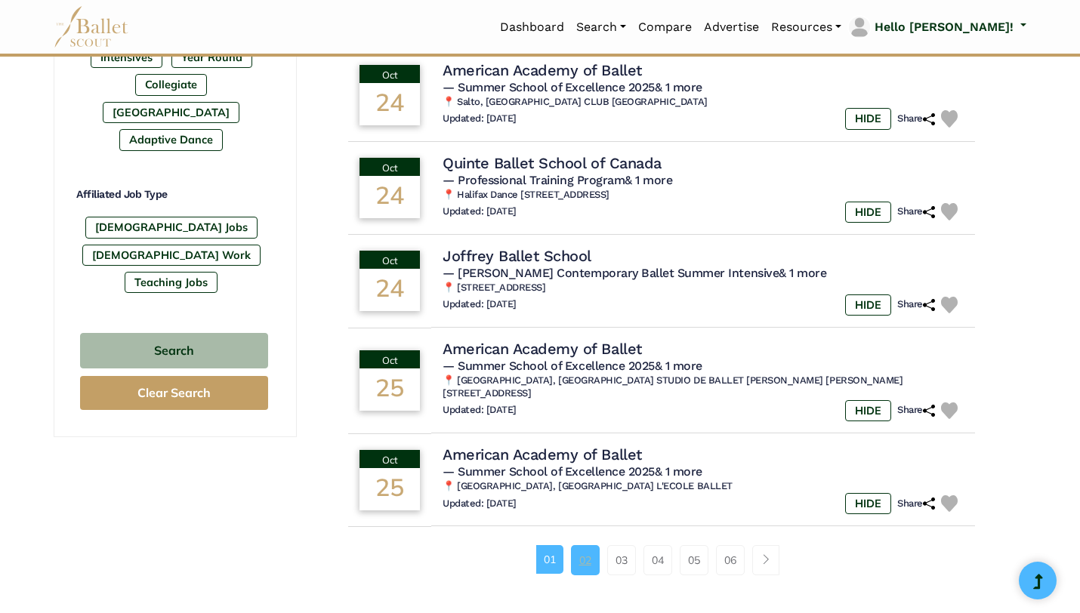
click at [582, 550] on link "02" at bounding box center [585, 560] width 29 height 30
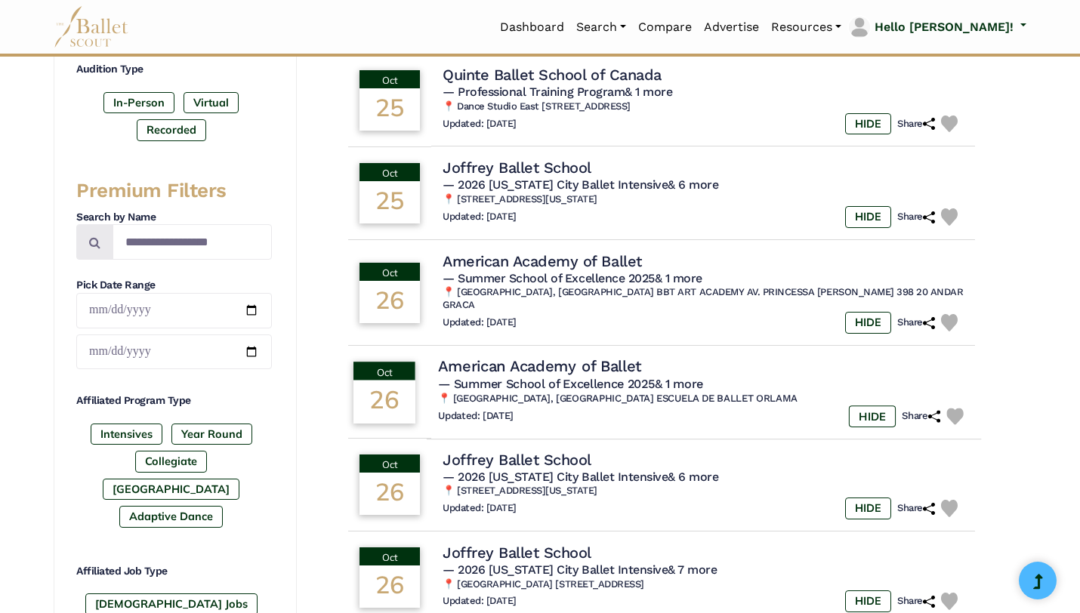
scroll to position [440, 0]
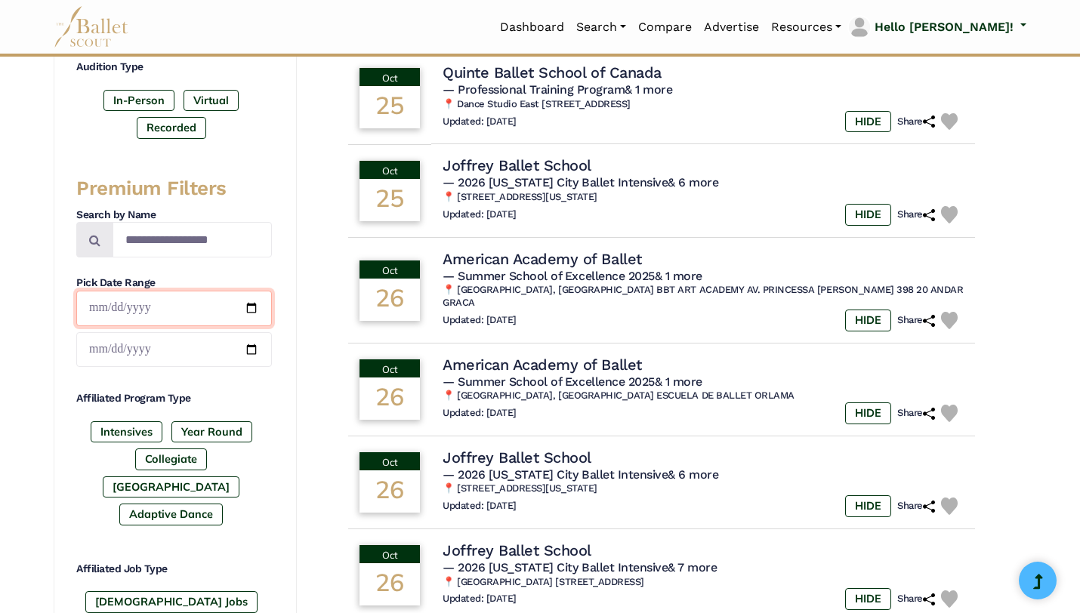
click at [164, 303] on input "date" at bounding box center [174, 309] width 196 height 36
click at [170, 307] on input "date" at bounding box center [174, 309] width 196 height 36
click at [289, 185] on div "Basic Filters Enter Location Radius (mi) Audition Type In-Person Virtual Record…" at bounding box center [175, 339] width 243 height 947
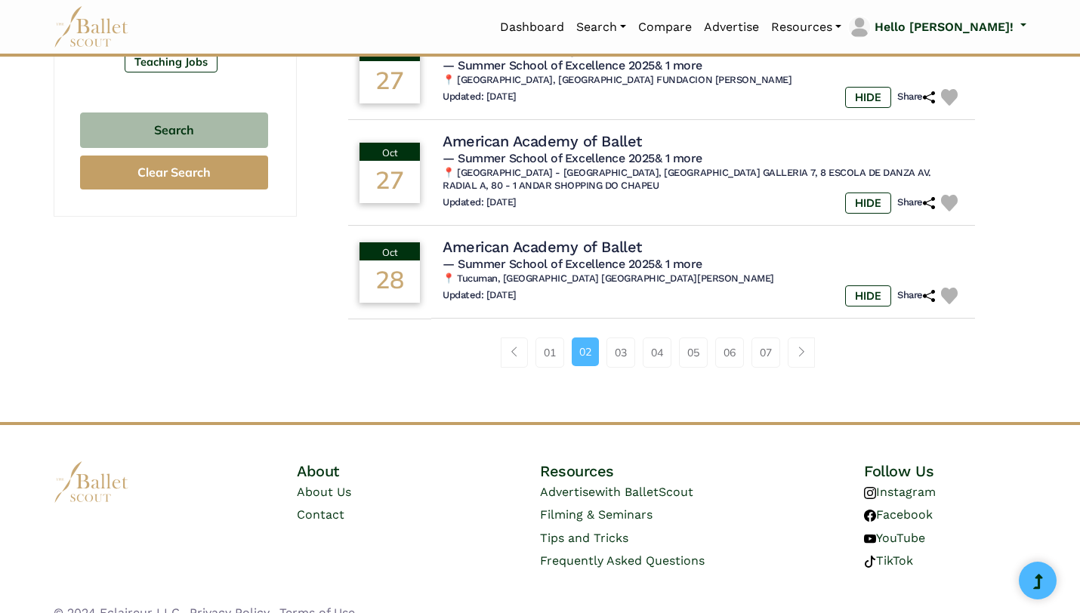
scroll to position [1036, 0]
click at [617, 337] on link "03" at bounding box center [621, 352] width 29 height 30
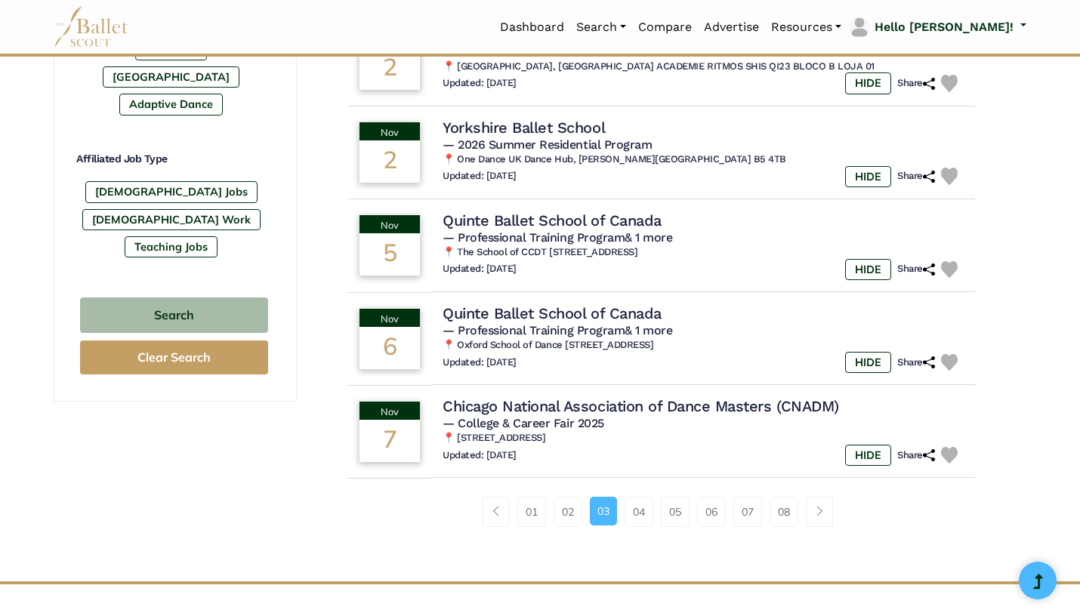
scroll to position [1036, 0]
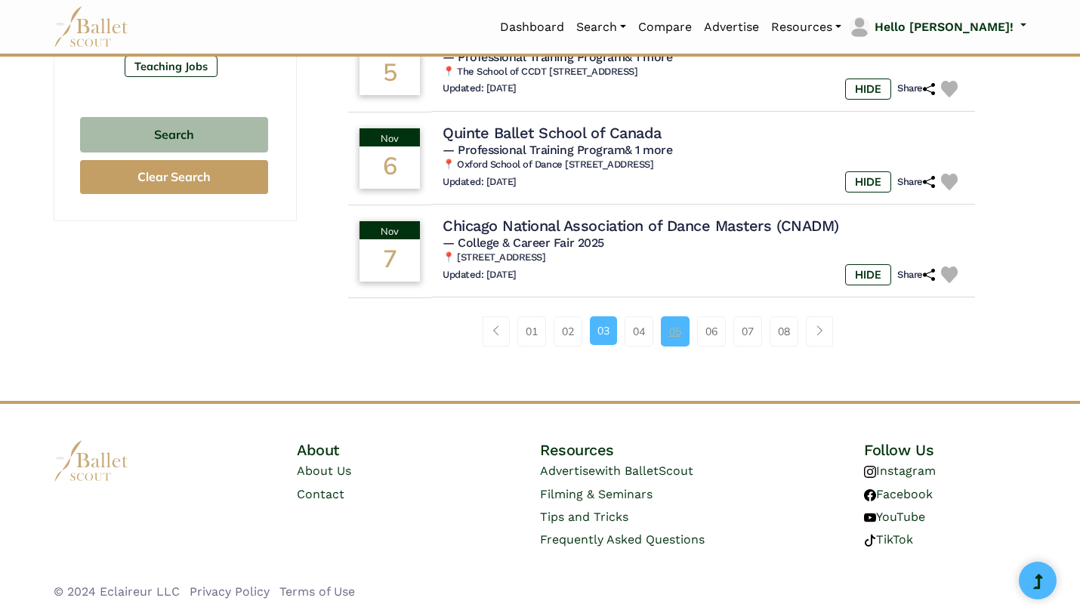
click at [666, 323] on link "05" at bounding box center [675, 332] width 29 height 30
click at [636, 334] on link "04" at bounding box center [639, 332] width 29 height 30
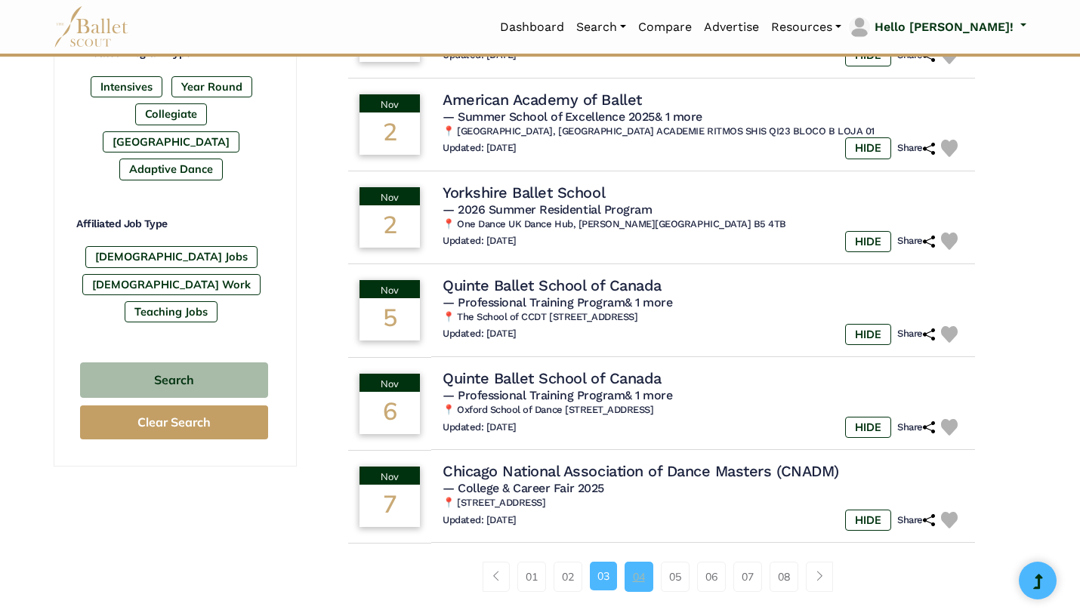
scroll to position [785, 0]
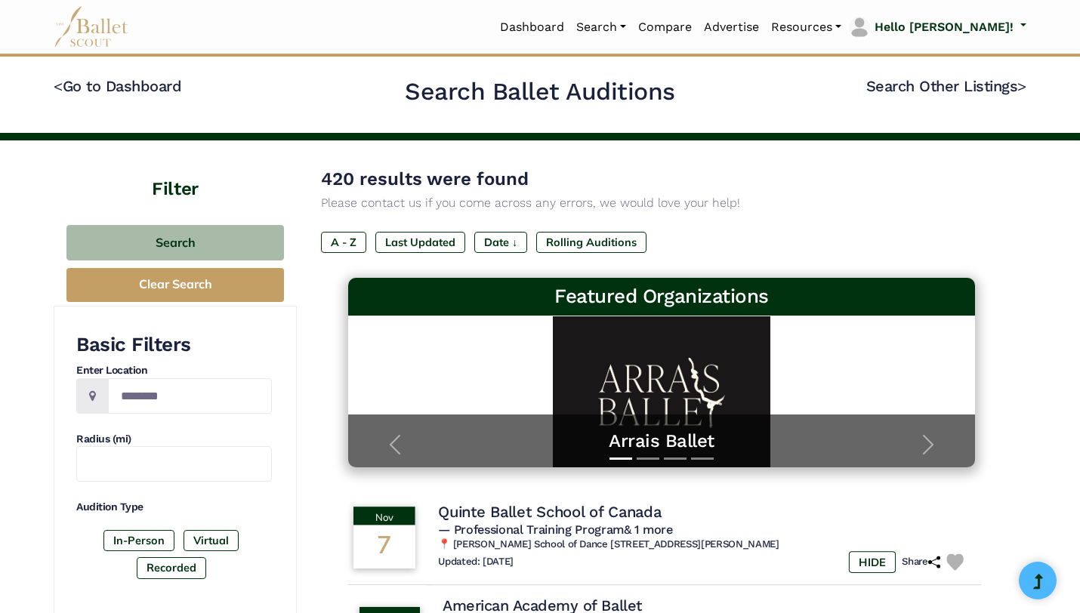
click at [632, 577] on td "Quinte Ballet School of Canada — Professional Training Program & 1 more 📍 [PERS…" at bounding box center [704, 538] width 554 height 95
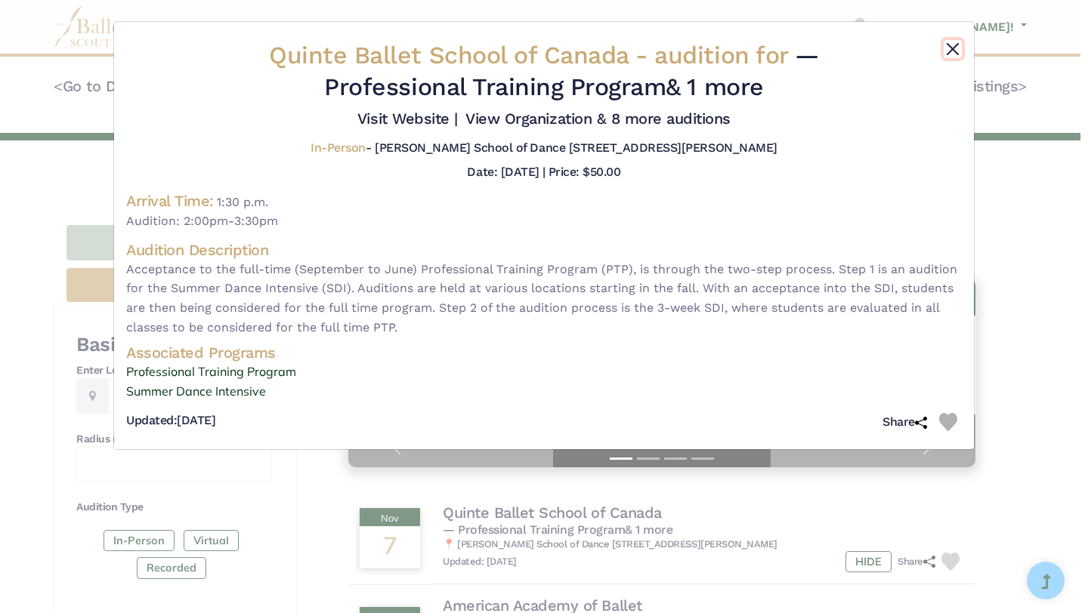
click at [956, 52] on button "Close" at bounding box center [952, 49] width 18 height 18
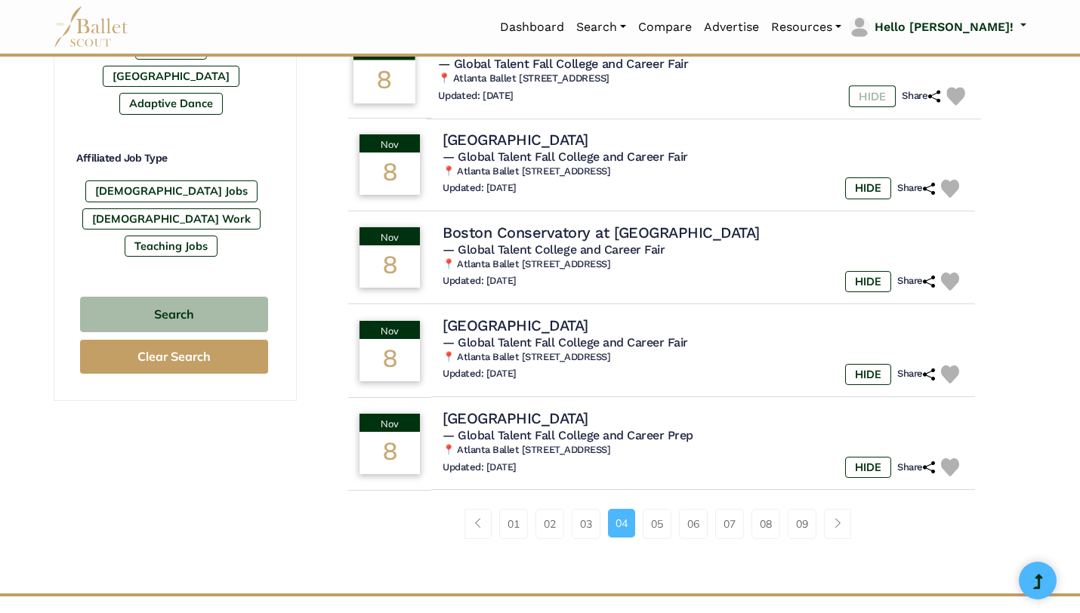
scroll to position [846, 0]
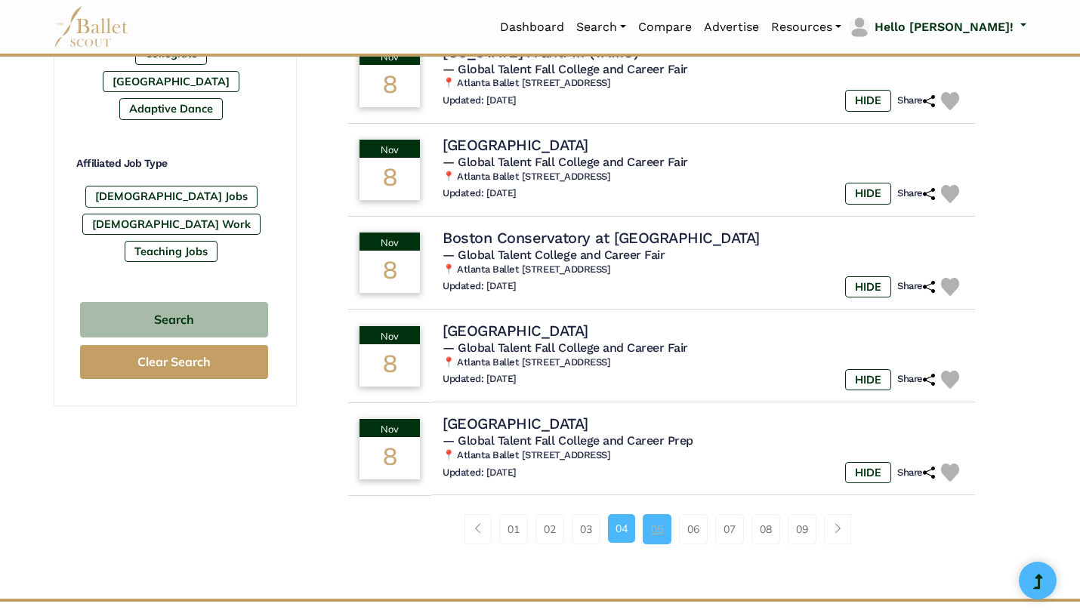
click at [655, 526] on link "05" at bounding box center [657, 529] width 29 height 30
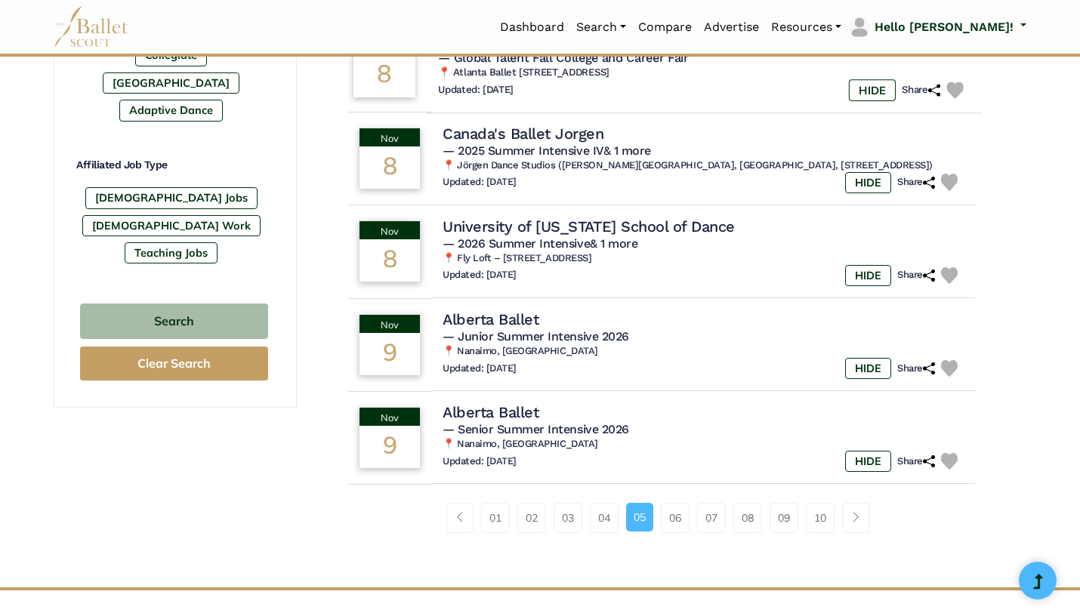
scroll to position [908, 0]
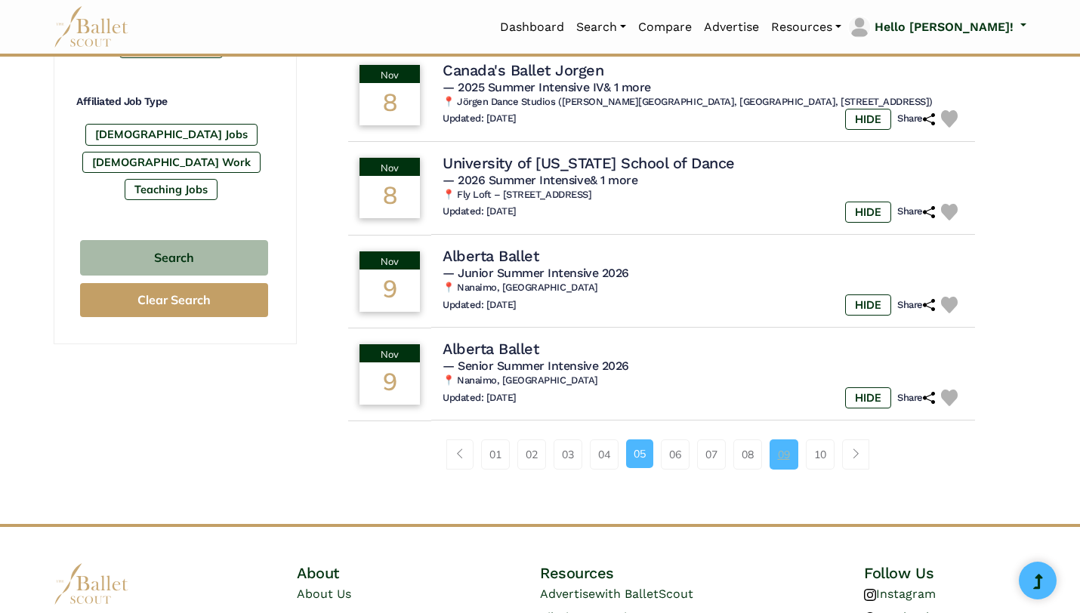
click at [788, 462] on link "09" at bounding box center [784, 455] width 29 height 30
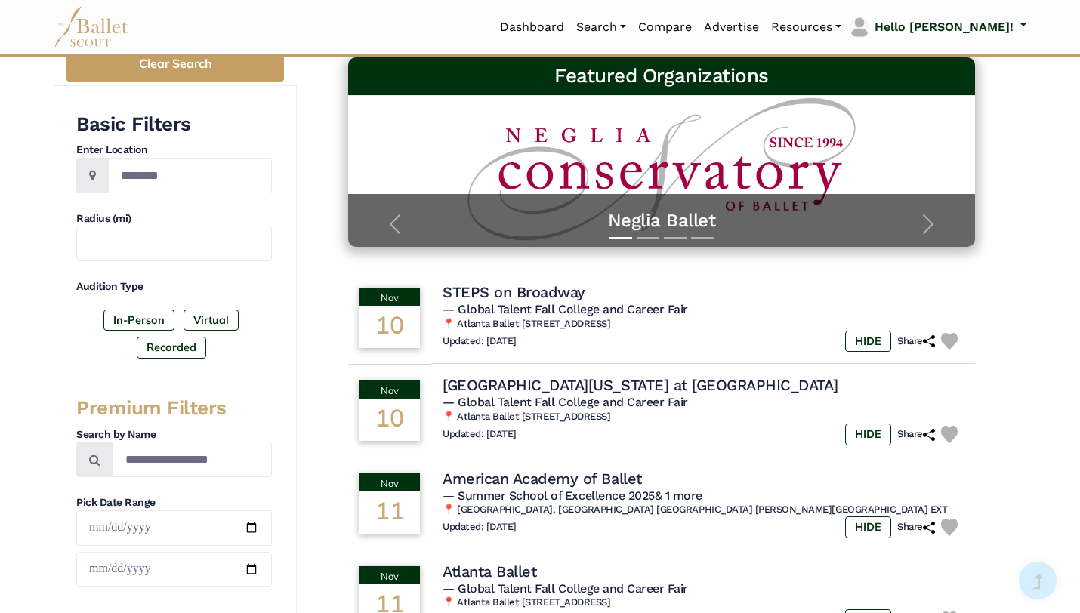
scroll to position [219, 0]
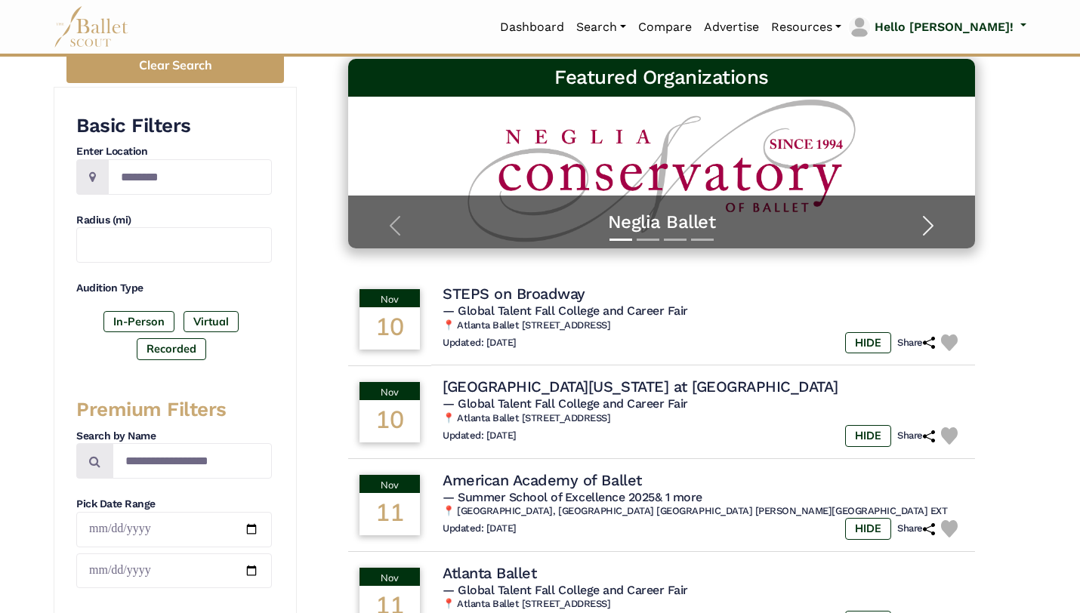
click at [931, 231] on span "button" at bounding box center [928, 226] width 24 height 24
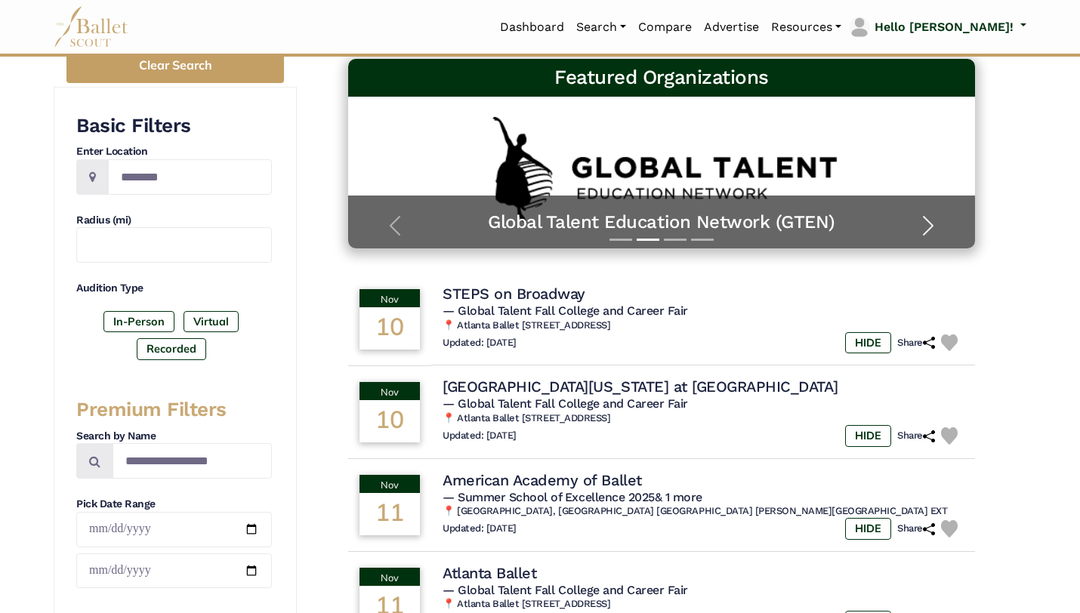
click at [931, 231] on span "button" at bounding box center [928, 226] width 24 height 24
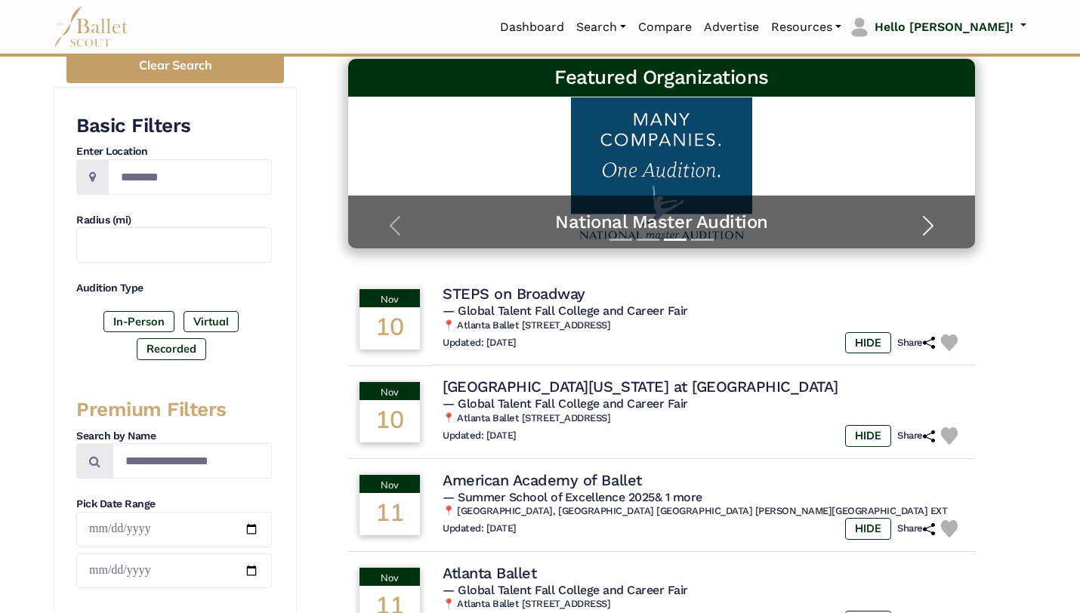
click at [931, 231] on span "button" at bounding box center [928, 226] width 24 height 24
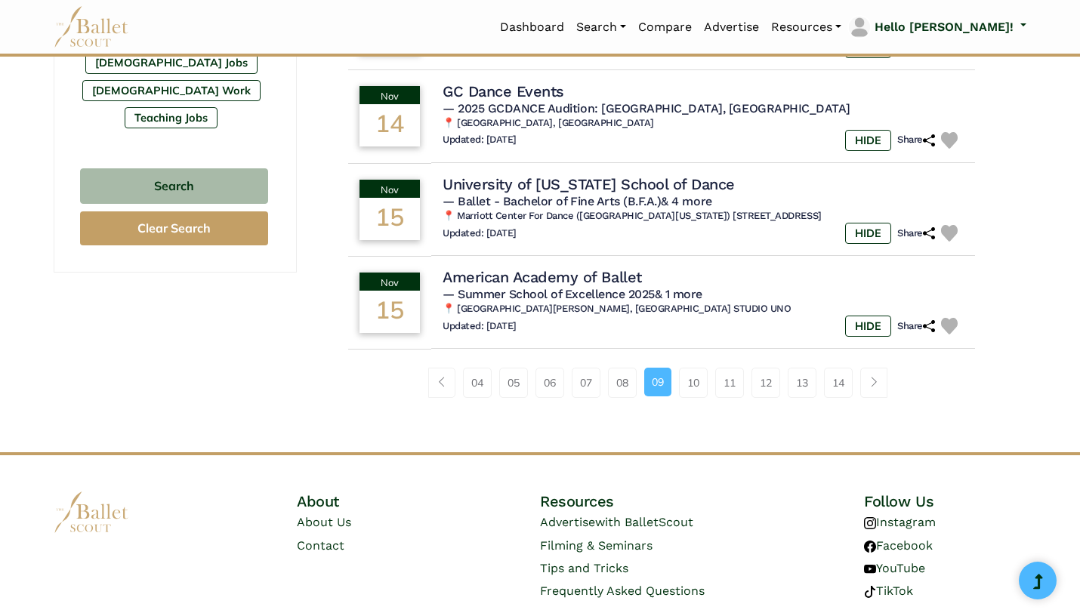
scroll to position [981, 0]
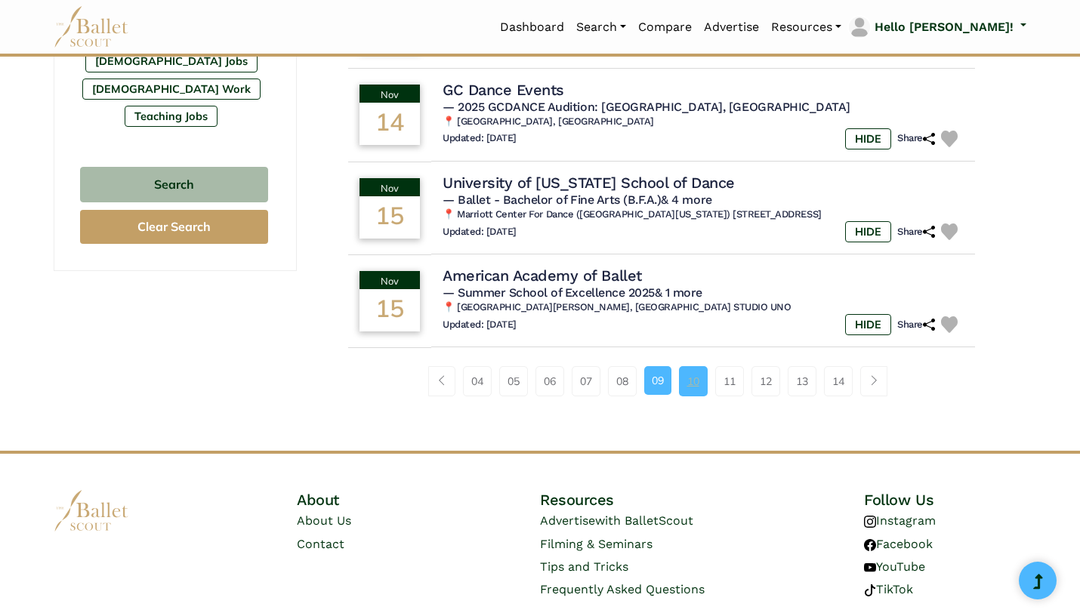
click at [687, 386] on link "10" at bounding box center [693, 381] width 29 height 30
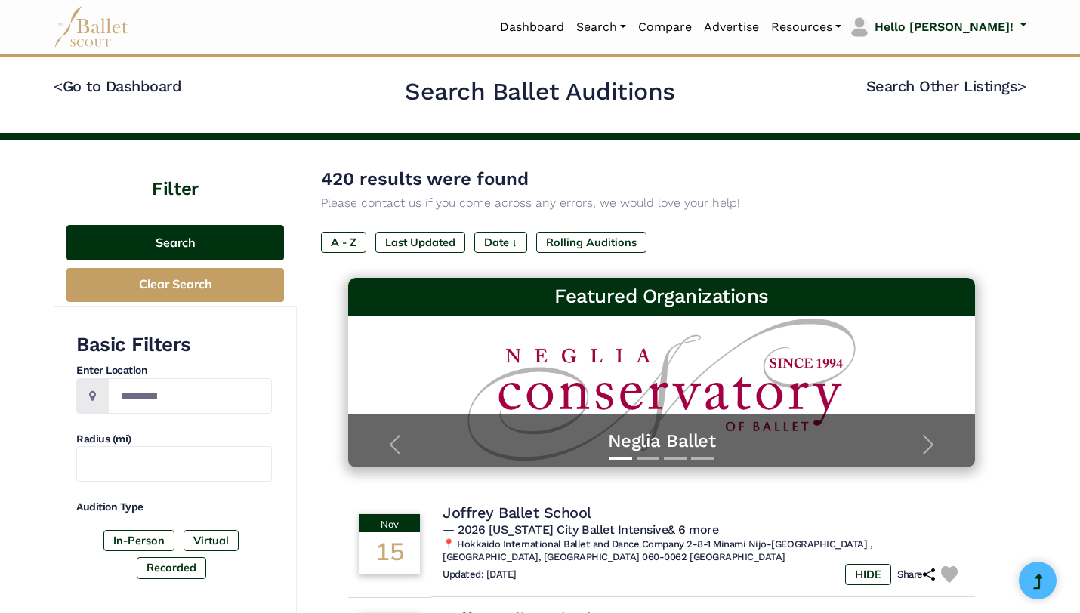
click at [175, 255] on button "Search" at bounding box center [175, 243] width 218 height 36
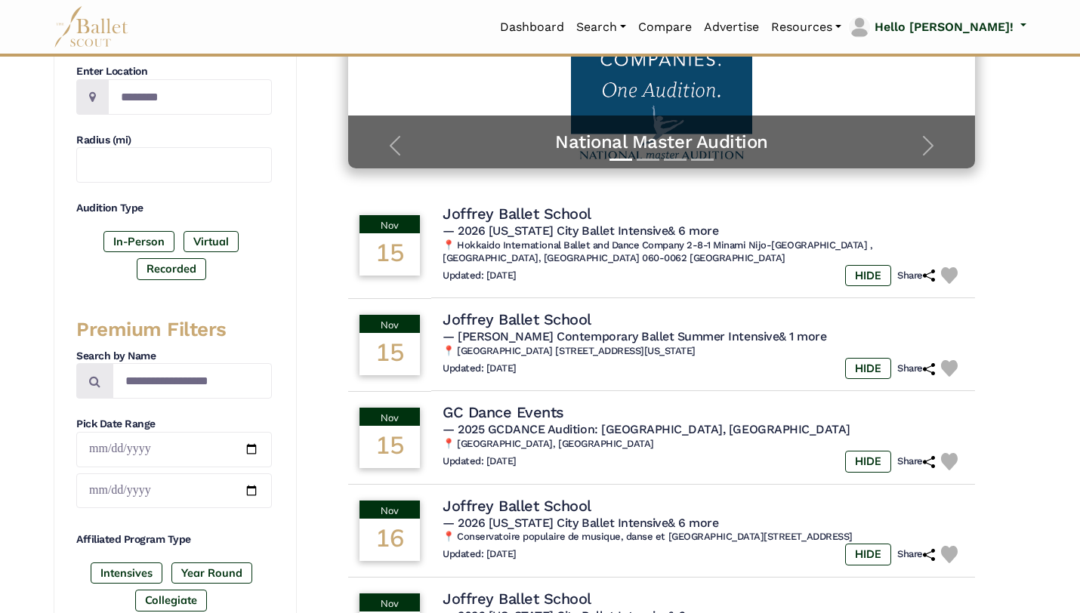
scroll to position [300, 0]
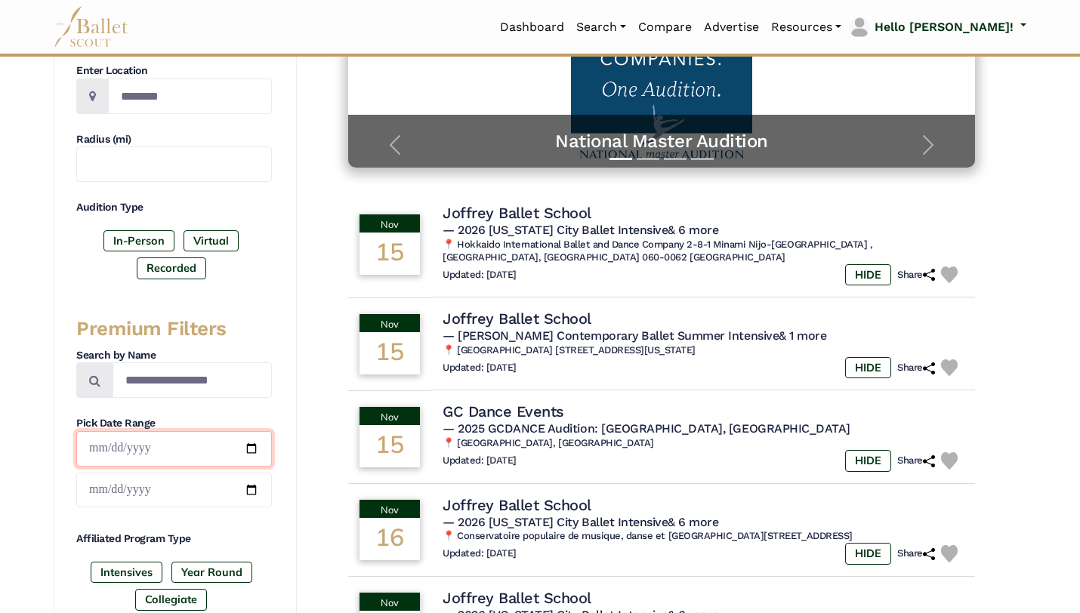
click at [170, 447] on input "date" at bounding box center [174, 449] width 196 height 36
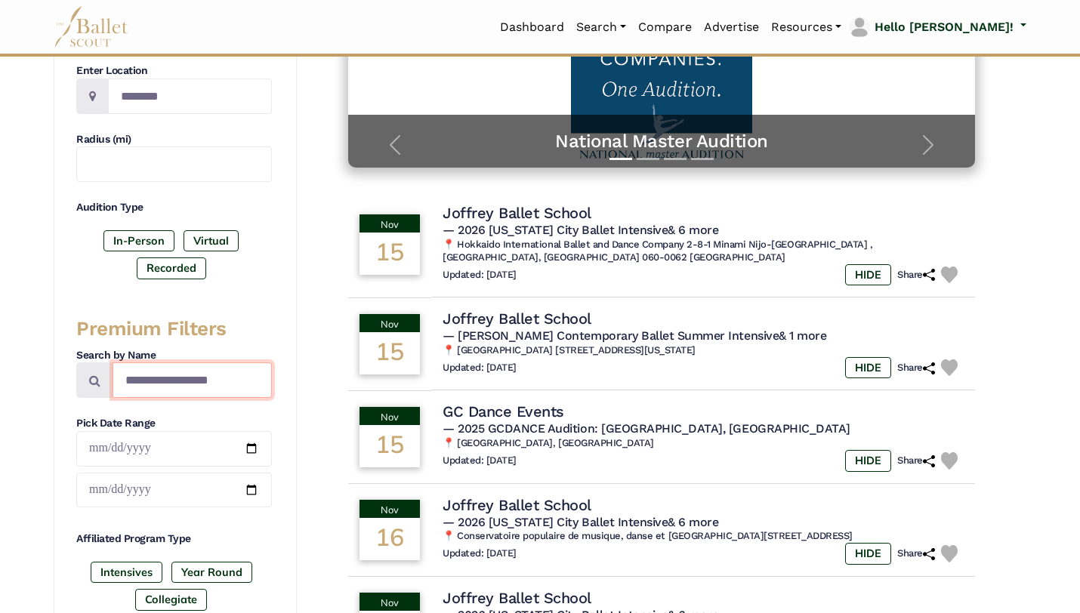
click at [172, 375] on input "Search by names..." at bounding box center [192, 381] width 159 height 36
type input "*******"
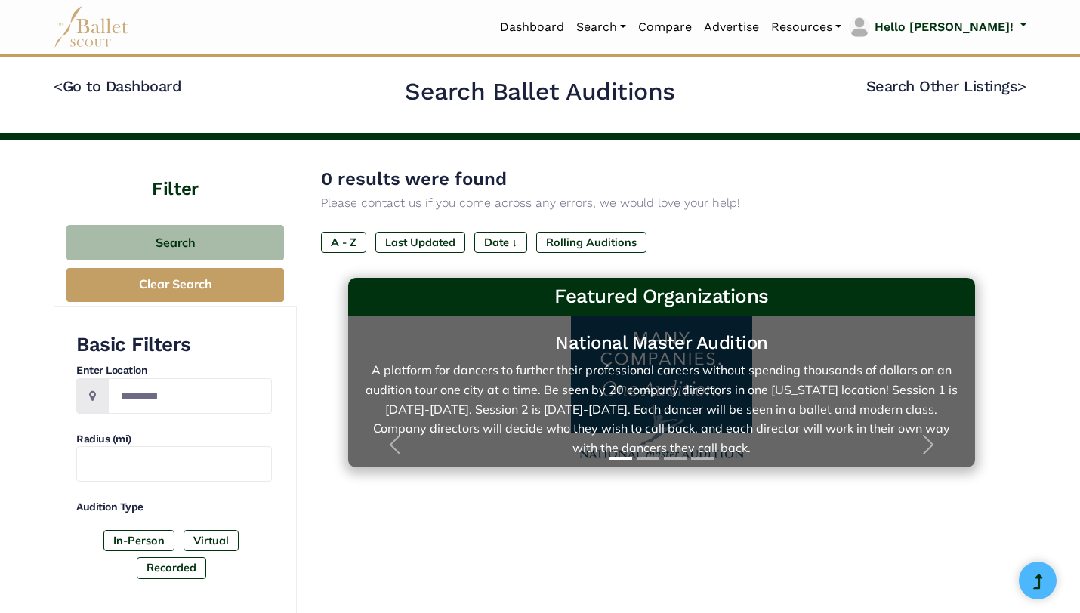
scroll to position [5, 0]
